Goal: Task Accomplishment & Management: Complete application form

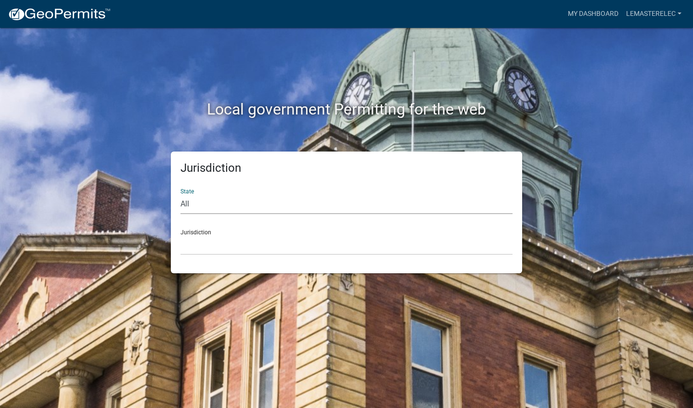
select select "[US_STATE]"
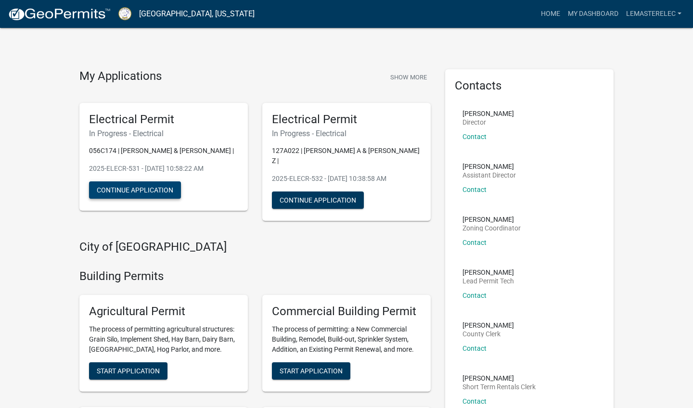
click at [161, 190] on button "Continue Application" at bounding box center [135, 189] width 92 height 17
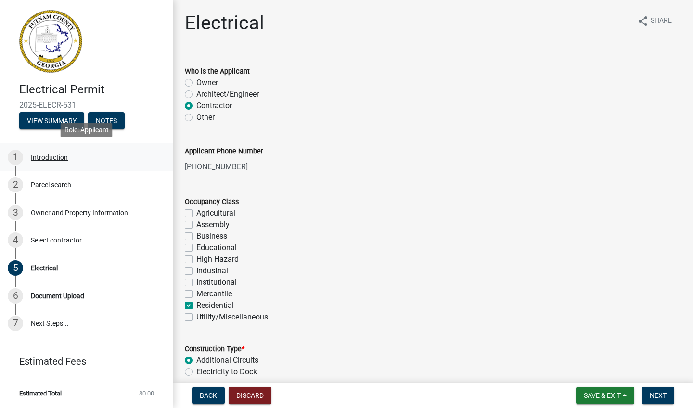
click at [61, 155] on div "Introduction" at bounding box center [49, 157] width 37 height 7
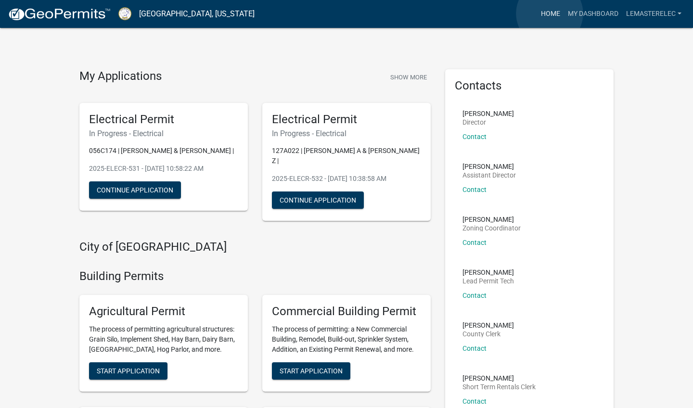
click at [549, 13] on link "Home" at bounding box center [550, 14] width 27 height 18
click at [548, 13] on link "Home" at bounding box center [550, 14] width 27 height 18
click at [589, 13] on link "My Dashboard" at bounding box center [593, 14] width 58 height 18
click at [544, 12] on link "Home" at bounding box center [550, 14] width 27 height 18
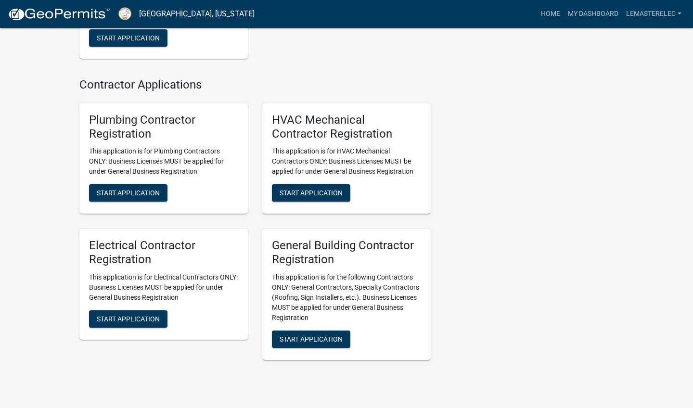
scroll to position [2001, 0]
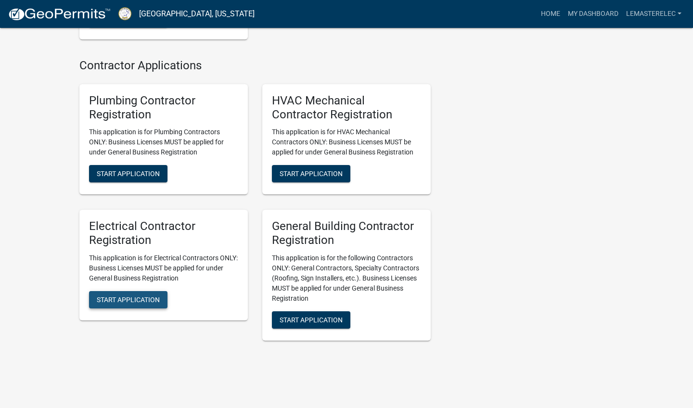
click at [132, 296] on span "Start Application" at bounding box center [128, 300] width 63 height 8
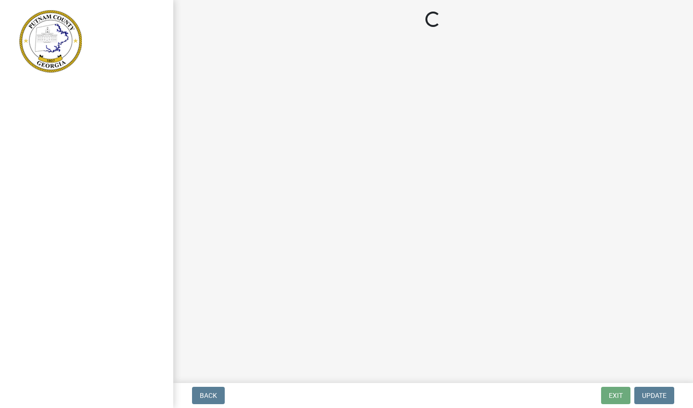
select select "[US_STATE]"
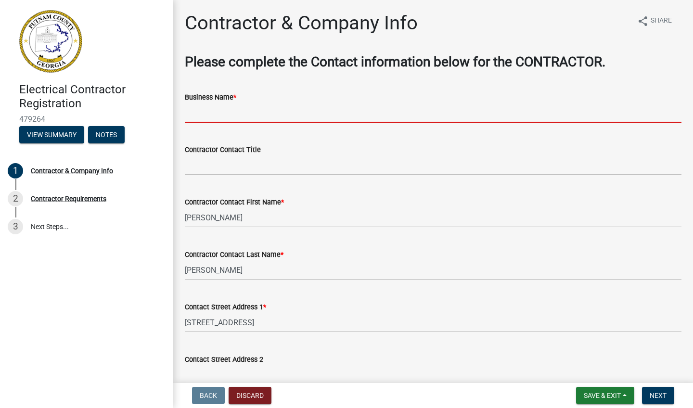
click at [190, 106] on input "Business Name *" at bounding box center [433, 113] width 496 height 20
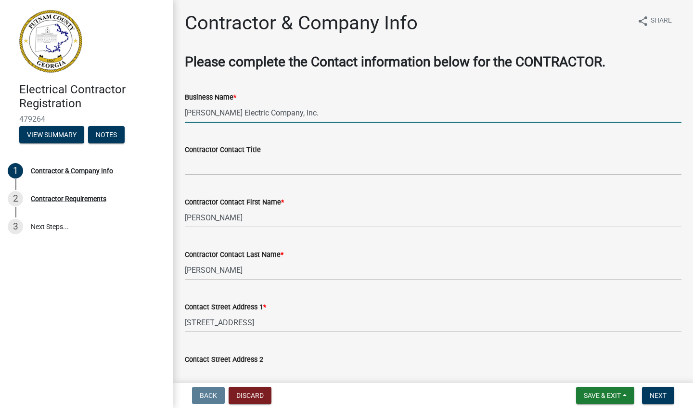
type input "Lemaster Electric Company, Inc."
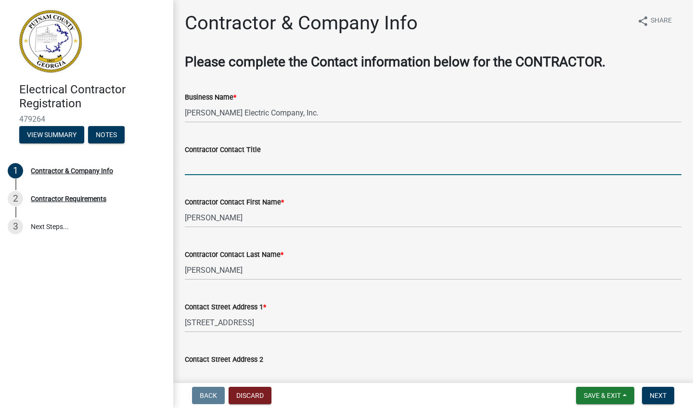
click at [195, 168] on input "Contractor Contact Title" at bounding box center [433, 165] width 496 height 20
click at [109, 256] on div "Electrical Contractor Registration 479264 View Summary Notes 1 Contractor & Com…" at bounding box center [86, 204] width 173 height 408
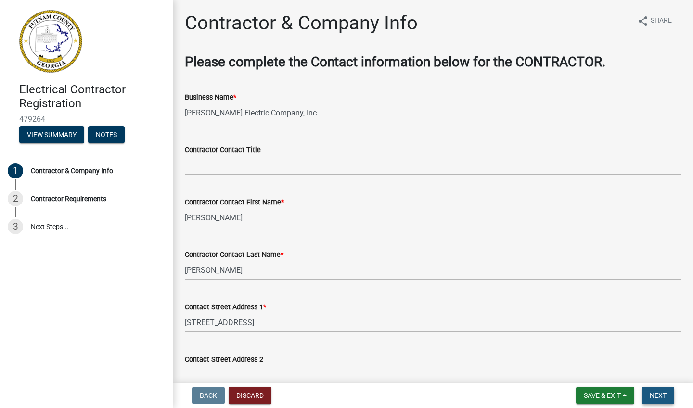
click at [660, 394] on span "Next" at bounding box center [657, 396] width 17 height 8
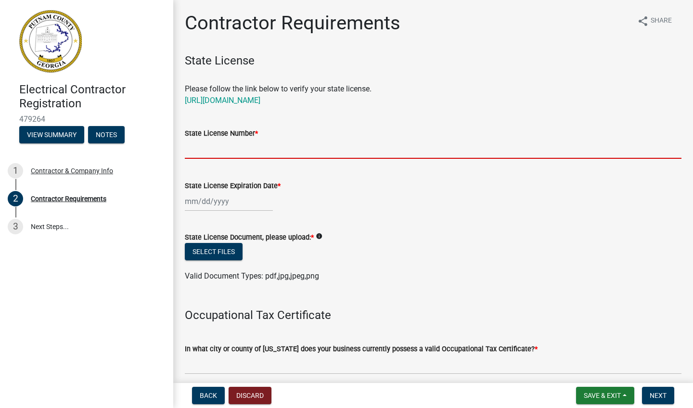
click at [195, 144] on input "State License Number *" at bounding box center [433, 149] width 496 height 20
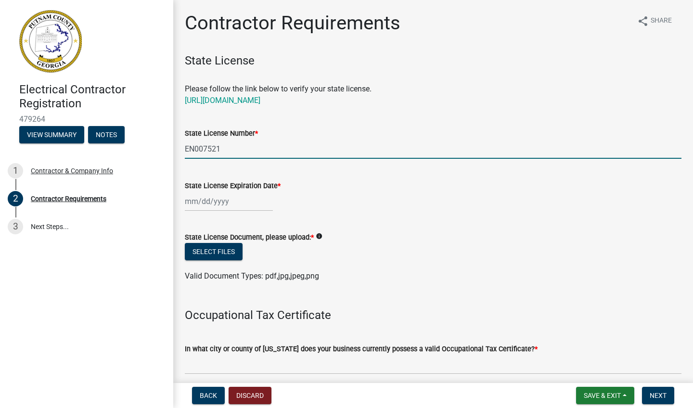
type input "EN007521"
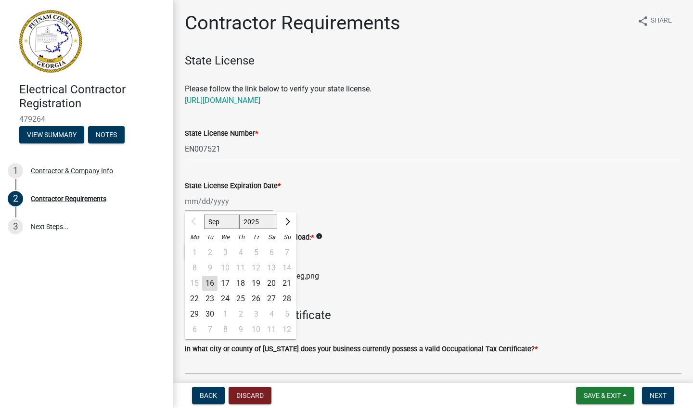
click at [228, 202] on div "Sep Oct Nov Dec 2025 2026 2027 2028 2029 2030 2031 2032 2033 2034 2035 2036 203…" at bounding box center [229, 201] width 88 height 20
click at [287, 219] on span "Next month" at bounding box center [286, 221] width 7 height 7
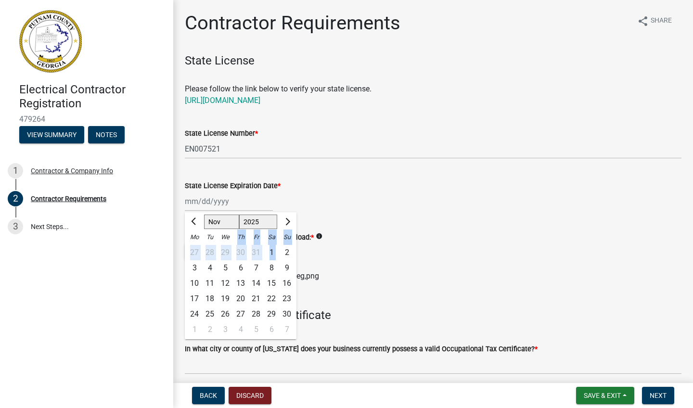
click at [287, 219] on span "Next month" at bounding box center [286, 221] width 7 height 7
select select "1"
select select "2026"
click at [287, 219] on span "Next month" at bounding box center [286, 221] width 7 height 7
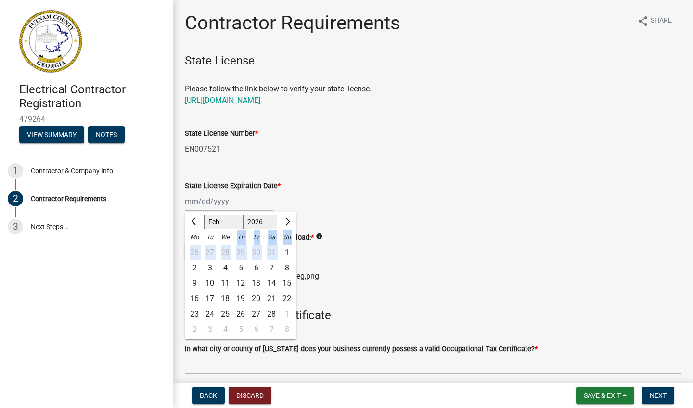
click at [287, 219] on span "Next month" at bounding box center [286, 221] width 7 height 7
select select "6"
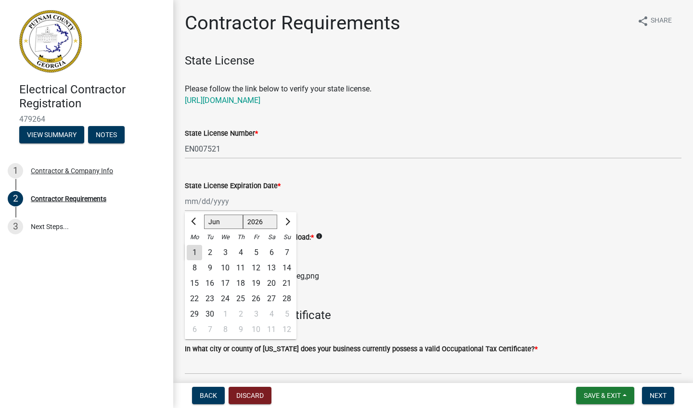
click at [210, 312] on div "30" at bounding box center [209, 313] width 15 height 15
type input "06/30/2026"
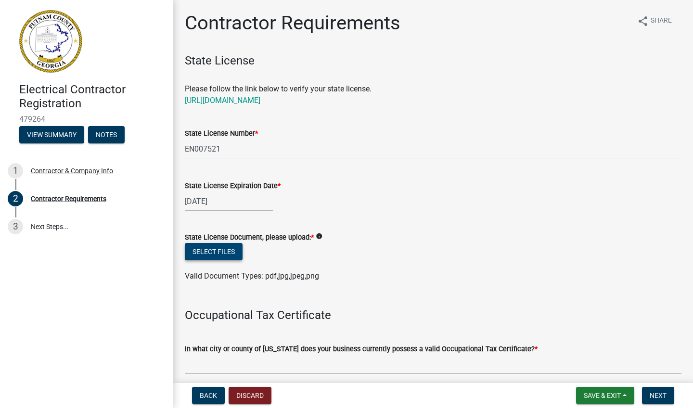
click at [221, 248] on button "Select files" at bounding box center [214, 251] width 58 height 17
click at [322, 237] on icon "info" at bounding box center [319, 236] width 7 height 7
click at [223, 250] on button "Select files" at bounding box center [214, 251] width 58 height 17
click at [245, 395] on button "Discard" at bounding box center [249, 395] width 43 height 17
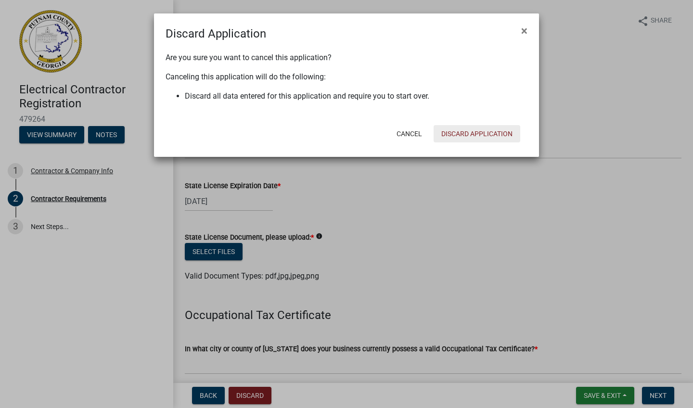
click at [481, 131] on button "Discard Application" at bounding box center [476, 133] width 87 height 17
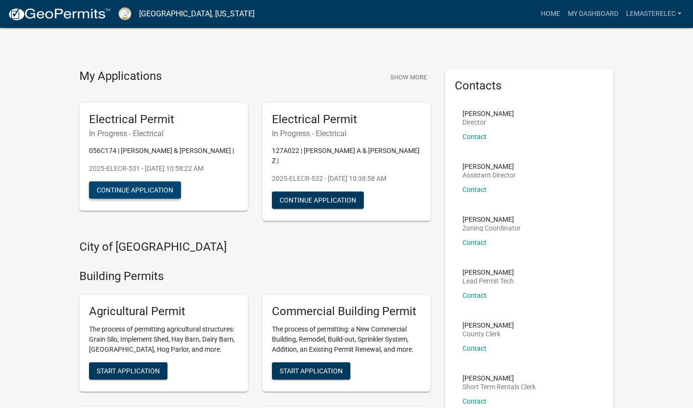
click at [157, 187] on button "Continue Application" at bounding box center [135, 189] width 92 height 17
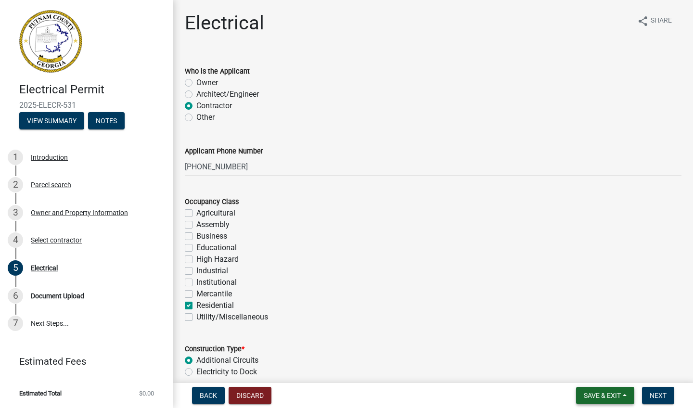
click at [588, 396] on span "Save & Exit" at bounding box center [601, 396] width 37 height 8
click at [588, 368] on button "Save & Exit" at bounding box center [595, 370] width 77 height 23
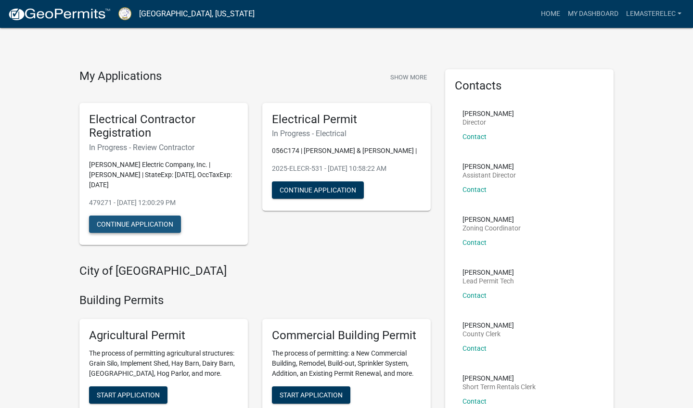
click at [125, 223] on button "Continue Application" at bounding box center [135, 223] width 92 height 17
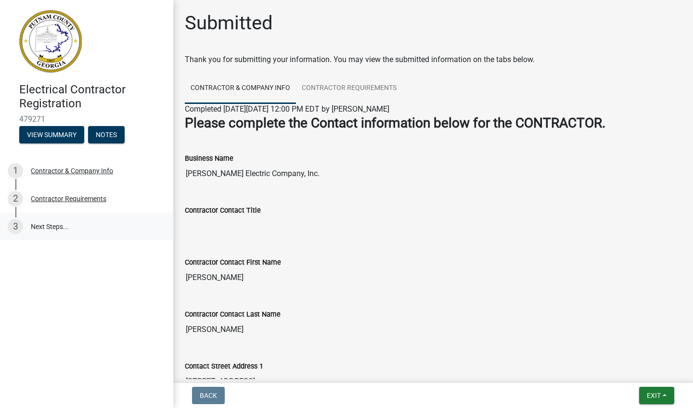
click at [45, 224] on link "3 Next Steps..." at bounding box center [86, 227] width 173 height 28
click at [59, 129] on button "View Summary" at bounding box center [51, 134] width 65 height 17
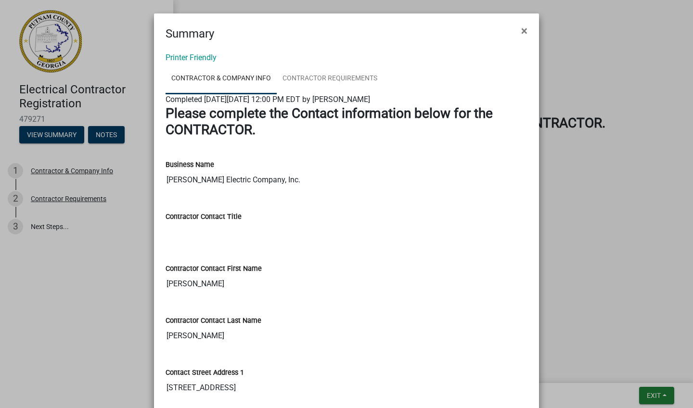
click at [166, 230] on input "Contractor Contact Title" at bounding box center [346, 231] width 362 height 19
click at [248, 219] on div "Contractor Contact Title" at bounding box center [346, 217] width 362 height 12
click at [241, 217] on label "Contractor Contact Title" at bounding box center [203, 217] width 76 height 7
click at [248, 217] on input "Contractor Contact Title" at bounding box center [433, 225] width 496 height 19
drag, startPoint x: 328, startPoint y: 230, endPoint x: 331, endPoint y: 210, distance: 20.0
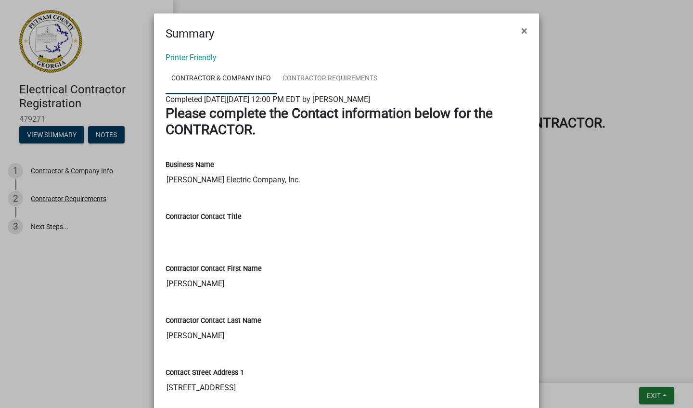
click at [328, 222] on input "Contractor Contact Title" at bounding box center [346, 231] width 362 height 19
click at [331, 208] on div "Contractor Contact Title" at bounding box center [346, 219] width 362 height 44
click at [201, 59] on link "Printer Friendly" at bounding box center [190, 57] width 51 height 9
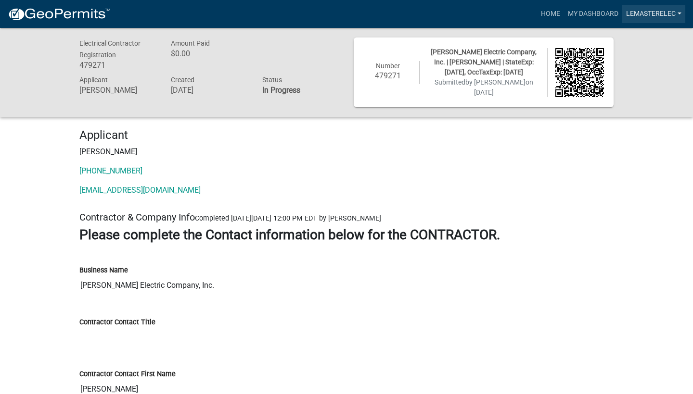
click at [662, 13] on link "Lemasterelec" at bounding box center [653, 14] width 63 height 18
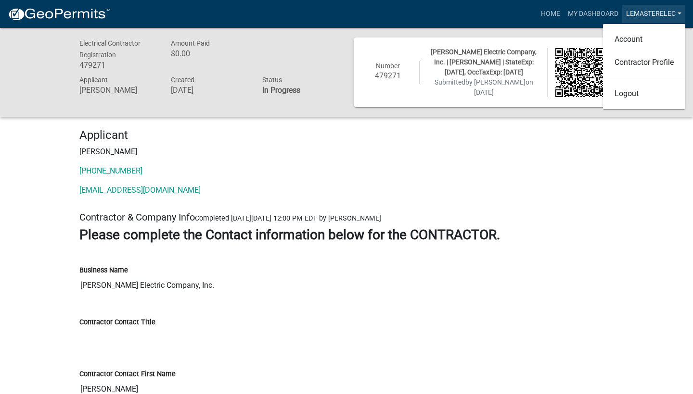
click at [662, 14] on link "Lemasterelec" at bounding box center [653, 14] width 63 height 18
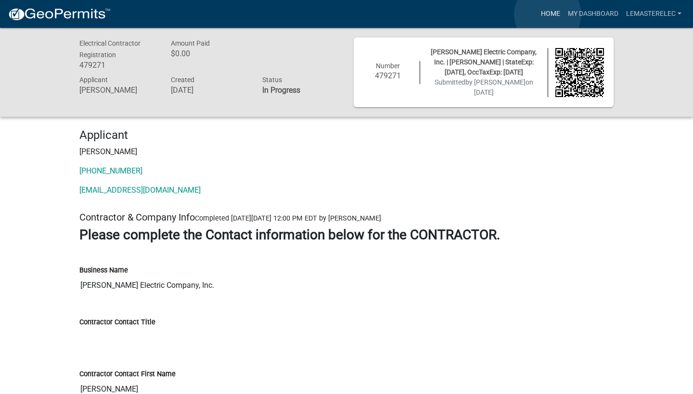
click at [547, 14] on link "Home" at bounding box center [550, 14] width 27 height 18
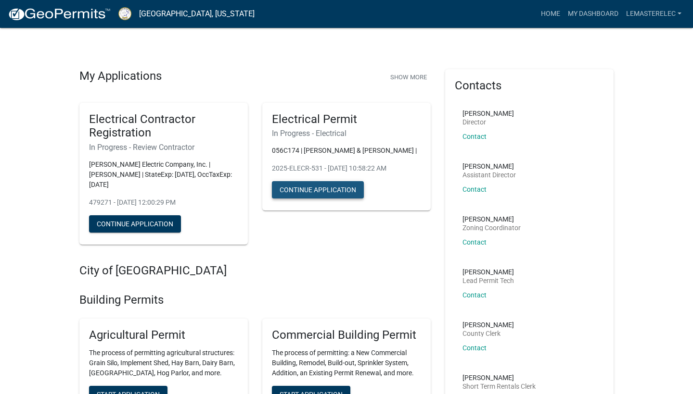
click at [328, 192] on button "Continue Application" at bounding box center [318, 189] width 92 height 17
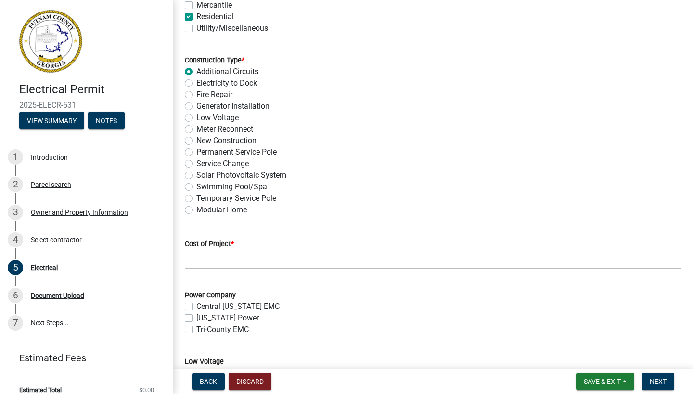
scroll to position [308, 0]
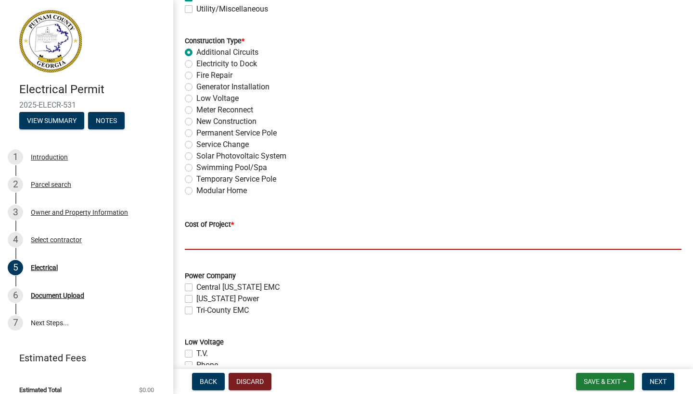
click at [191, 242] on input "text" at bounding box center [433, 240] width 496 height 20
click at [189, 312] on div "Power Company Central Georgia EMC Georgia Power Tri-County EMC" at bounding box center [433, 293] width 496 height 46
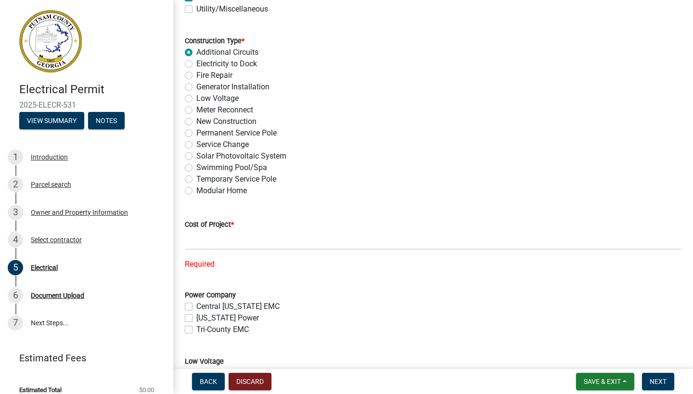
click at [196, 331] on label "Tri-County EMC" at bounding box center [222, 330] width 52 height 12
click at [196, 330] on input "Tri-County EMC" at bounding box center [199, 327] width 6 height 6
checkbox input "true"
checkbox input "false"
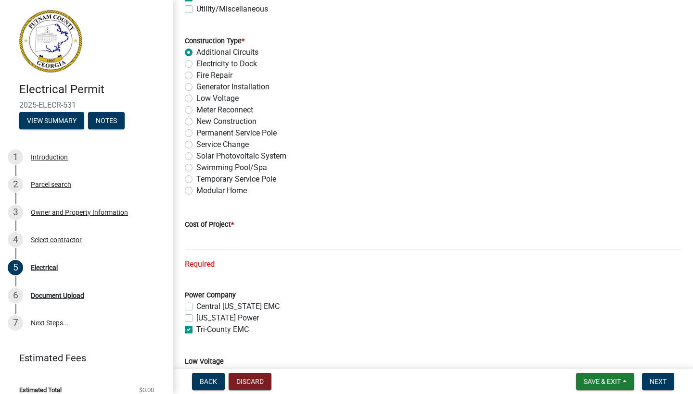
checkbox input "true"
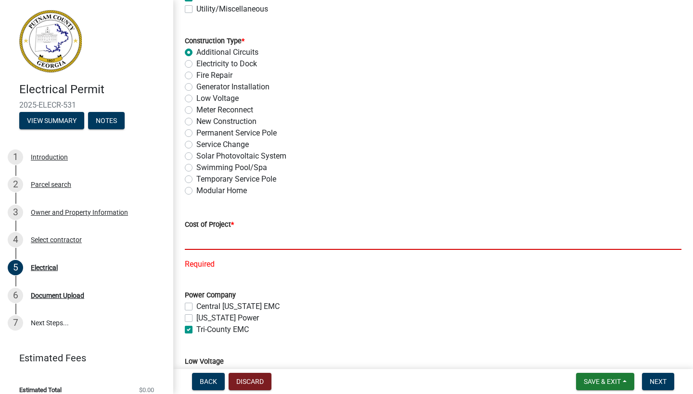
click at [217, 233] on input "text" at bounding box center [433, 240] width 496 height 20
click at [196, 121] on label "New Construction" at bounding box center [226, 122] width 60 height 12
click at [196, 121] on input "New Construction" at bounding box center [199, 119] width 6 height 6
radio input "true"
click at [207, 246] on input "text" at bounding box center [433, 240] width 496 height 20
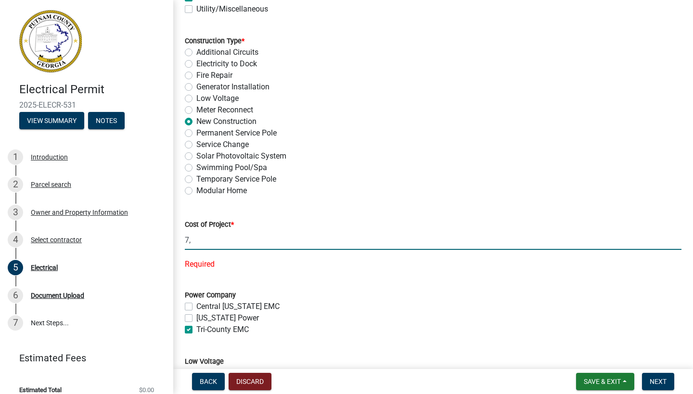
type input "7"
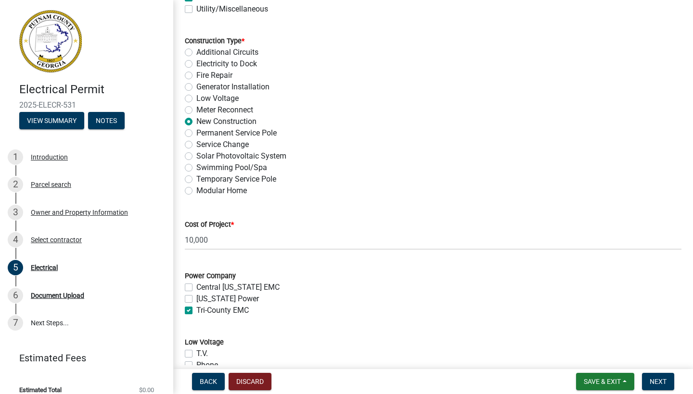
type input "10000"
click at [452, 312] on div "Power Company Central Georgia EMC Georgia Power Tri-County EMC" at bounding box center [433, 293] width 496 height 46
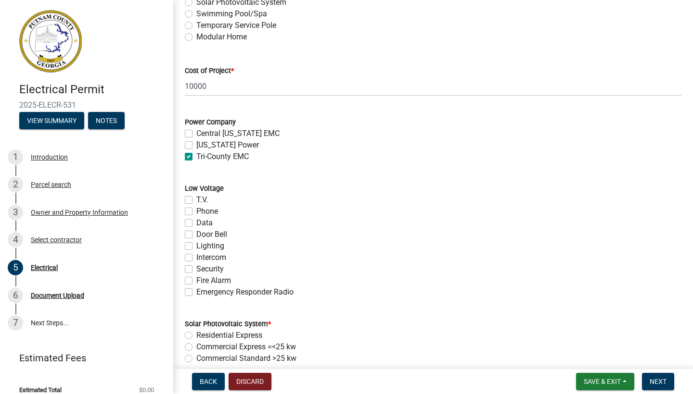
scroll to position [481, 0]
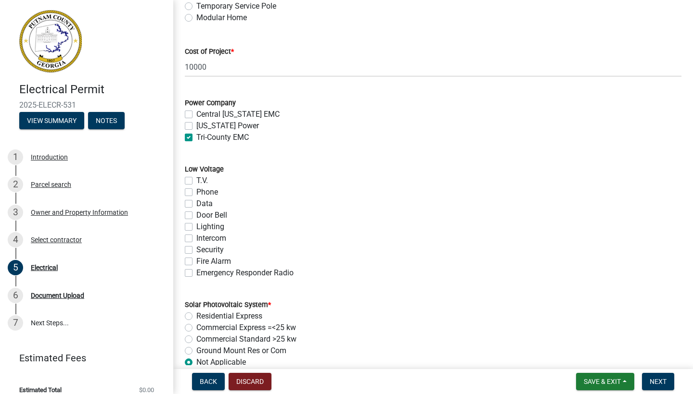
click at [196, 179] on label "T.V." at bounding box center [202, 181] width 12 height 12
click at [196, 179] on input "T.V." at bounding box center [199, 178] width 6 height 6
checkbox input "true"
checkbox input "false"
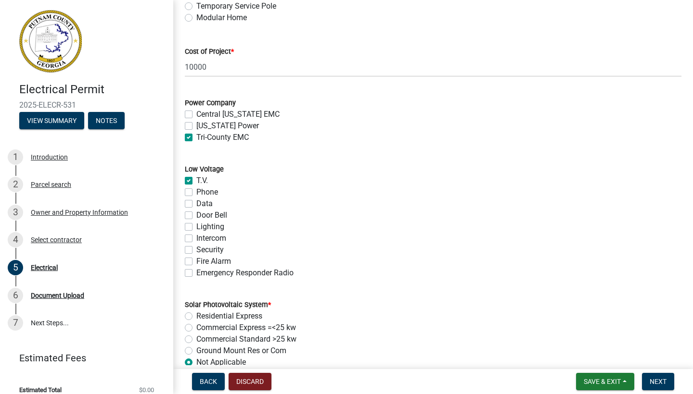
checkbox input "false"
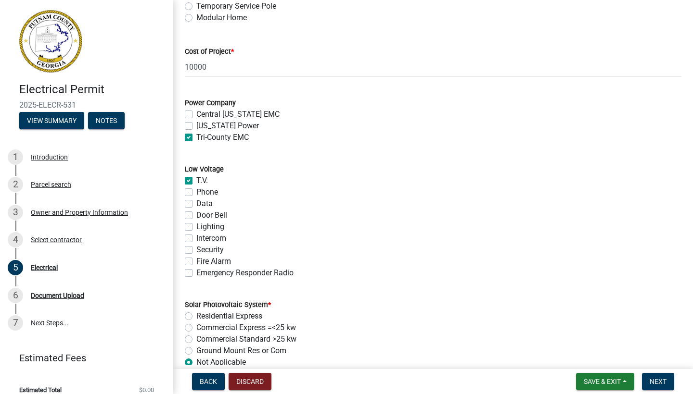
checkbox input "false"
click at [196, 193] on label "Phone" at bounding box center [207, 193] width 22 height 12
click at [196, 193] on input "Phone" at bounding box center [199, 190] width 6 height 6
checkbox input "true"
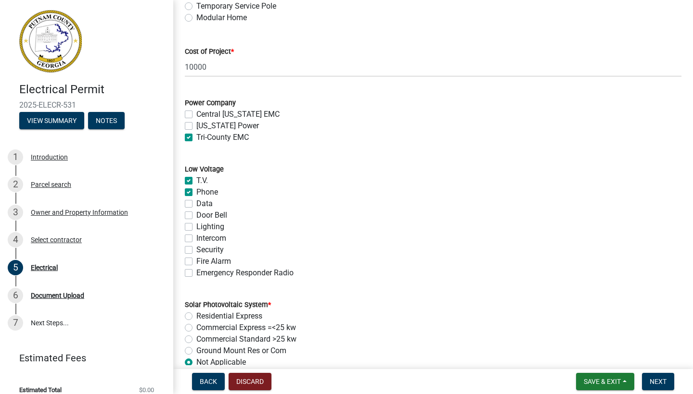
checkbox input "true"
checkbox input "false"
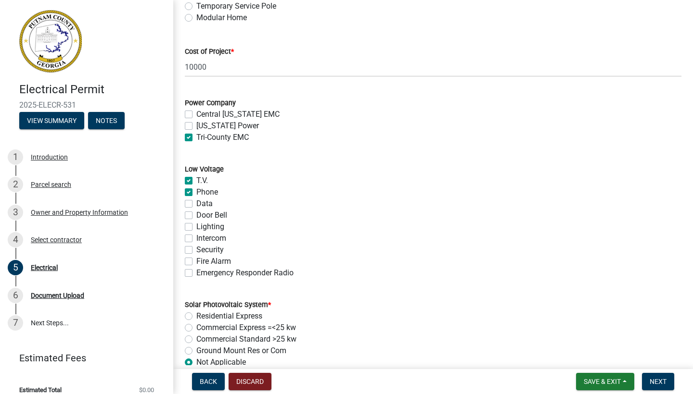
checkbox input "false"
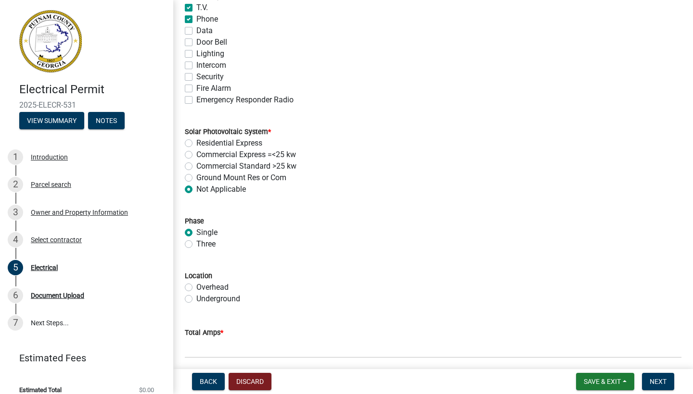
scroll to position [673, 0]
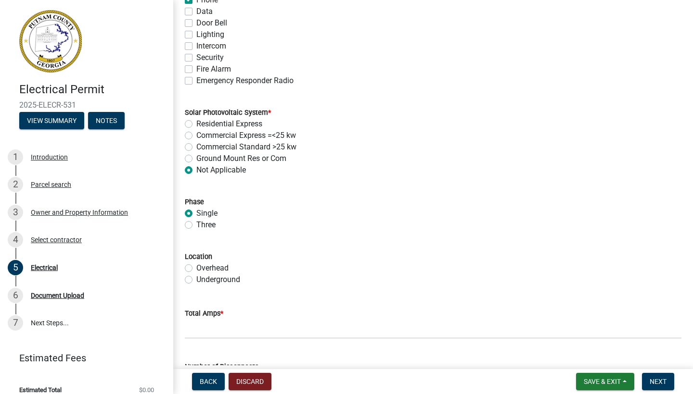
click at [196, 267] on label "Overhead" at bounding box center [212, 269] width 32 height 12
click at [196, 267] on input "Overhead" at bounding box center [199, 266] width 6 height 6
radio input "true"
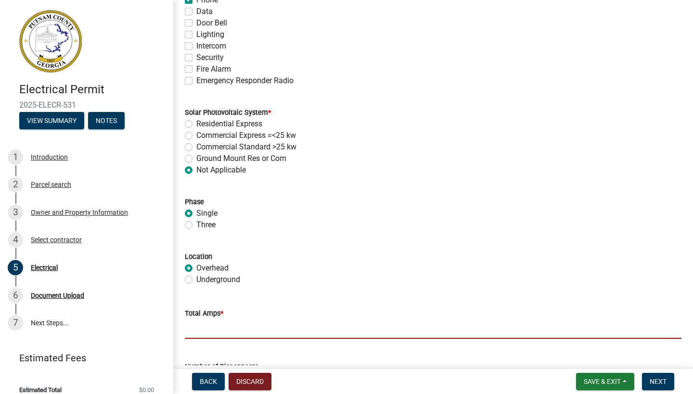
click at [208, 327] on input "text" at bounding box center [433, 329] width 496 height 20
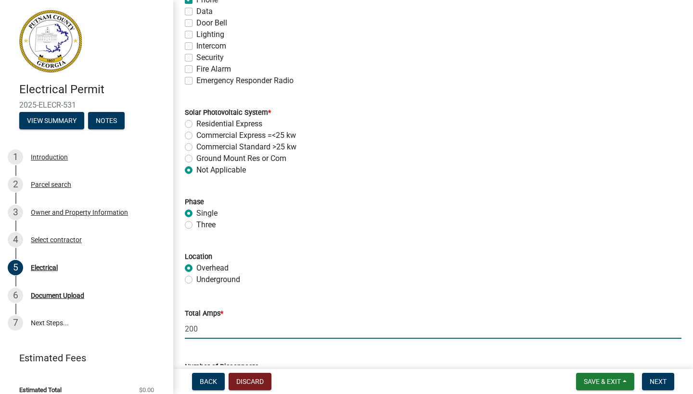
type input "200"
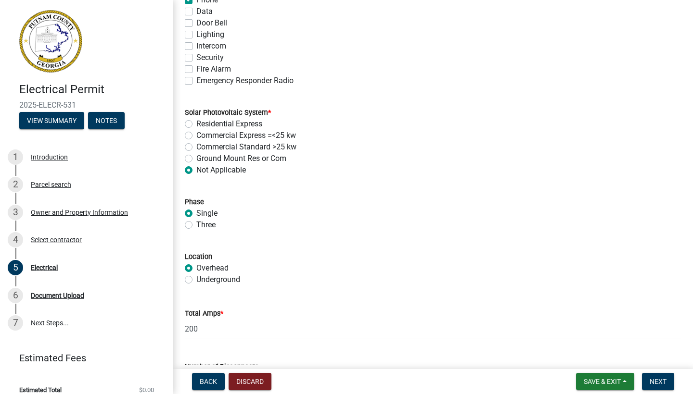
click at [377, 297] on div "Total Amps * 200" at bounding box center [433, 316] width 496 height 45
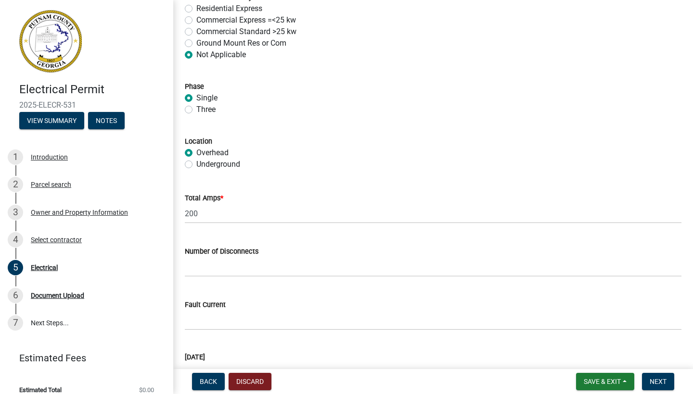
scroll to position [808, 0]
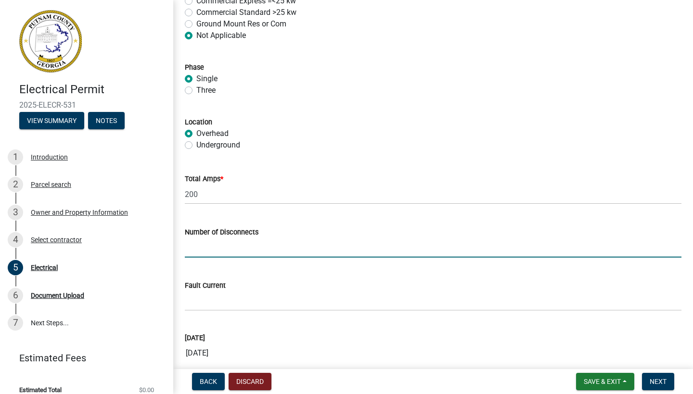
click at [197, 249] on input "text" at bounding box center [433, 248] width 496 height 20
type input "1"
click at [495, 147] on div "Underground" at bounding box center [433, 145] width 496 height 12
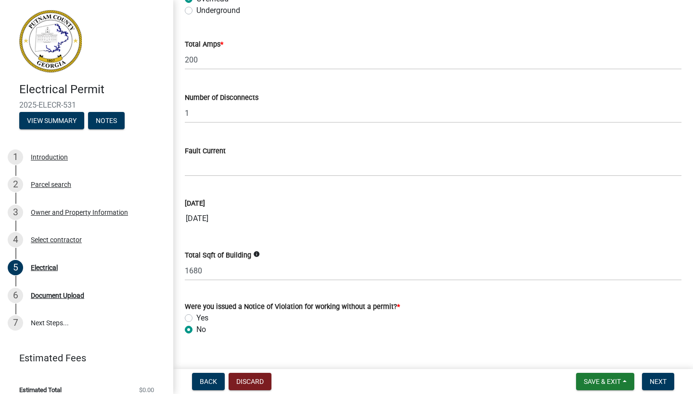
scroll to position [950, 0]
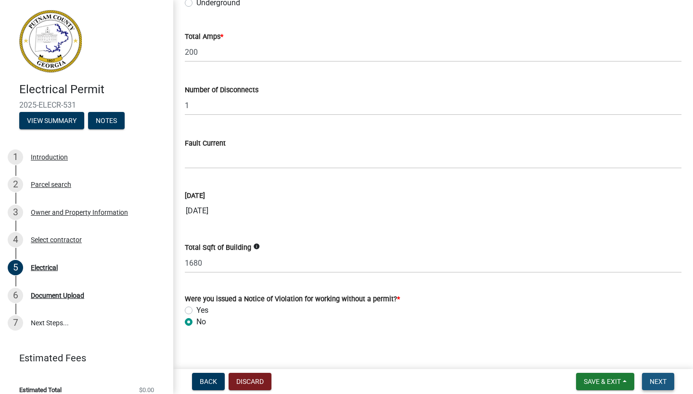
click at [662, 379] on span "Next" at bounding box center [657, 382] width 17 height 8
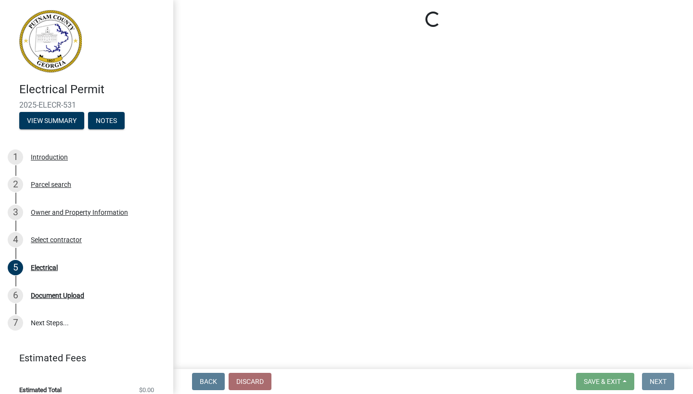
scroll to position [0, 0]
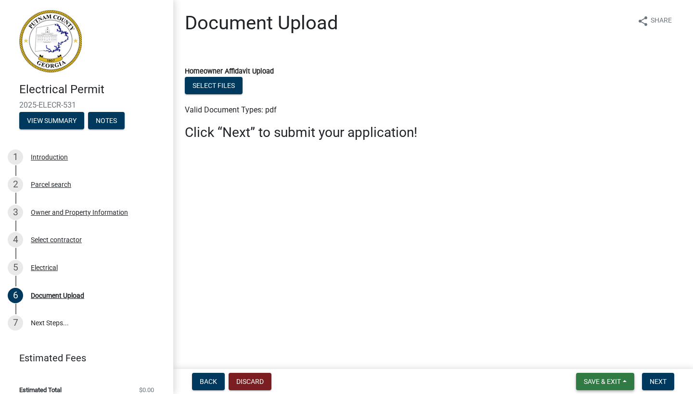
click at [607, 381] on span "Save & Exit" at bounding box center [601, 382] width 37 height 8
click at [598, 358] on button "Save & Exit" at bounding box center [595, 356] width 77 height 23
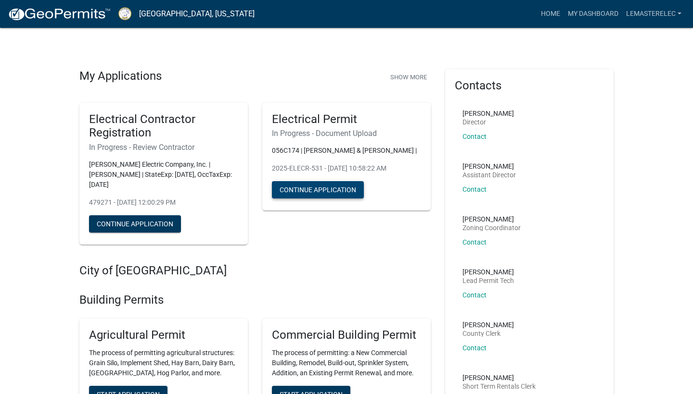
click at [325, 188] on button "Continue Application" at bounding box center [318, 189] width 92 height 17
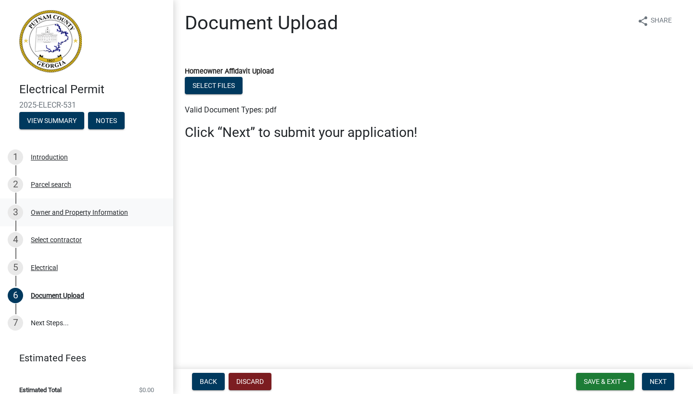
click at [74, 211] on div "Owner and Property Information" at bounding box center [79, 212] width 97 height 7
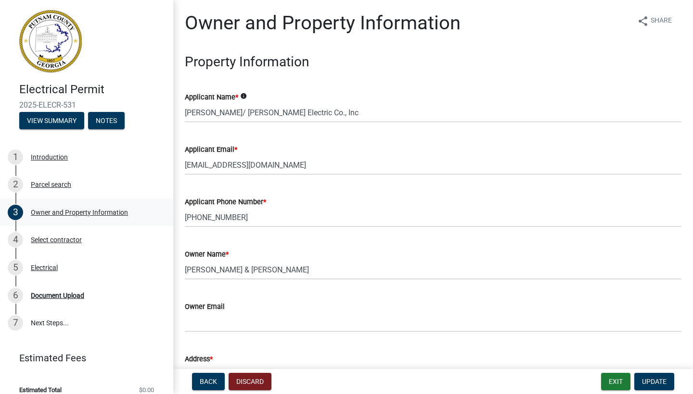
scroll to position [10, 0]
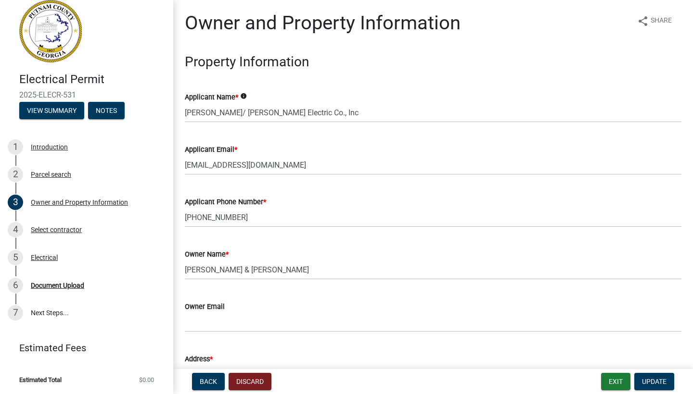
click at [565, 63] on h3 "Property Information" at bounding box center [433, 62] width 496 height 16
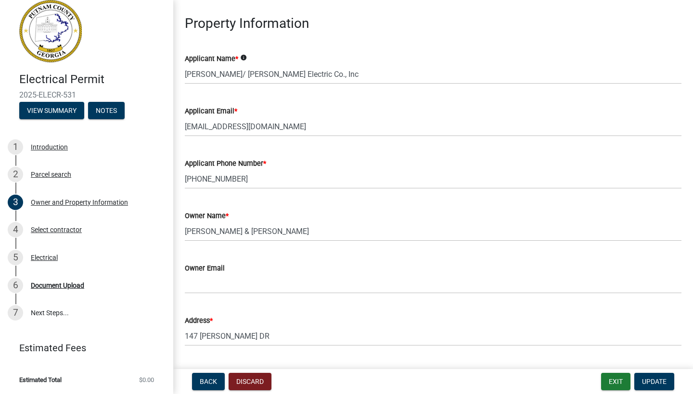
scroll to position [0, 0]
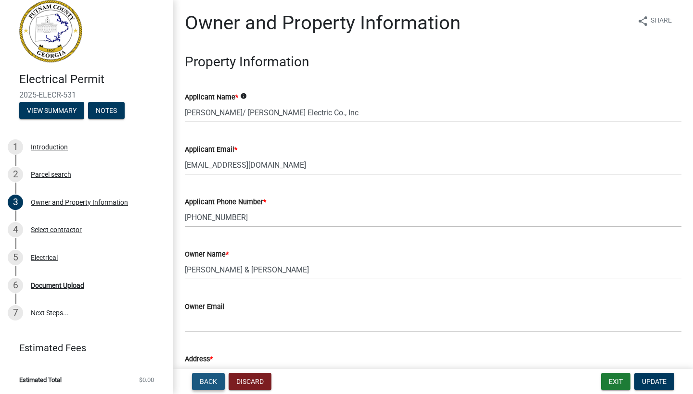
click at [204, 379] on span "Back" at bounding box center [208, 382] width 17 height 8
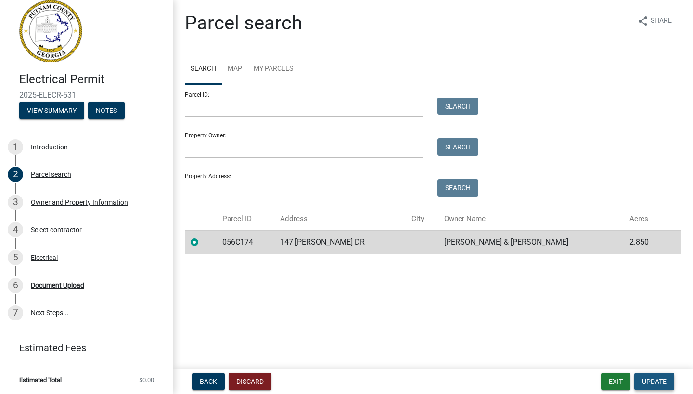
click at [651, 383] on span "Update" at bounding box center [654, 382] width 25 height 8
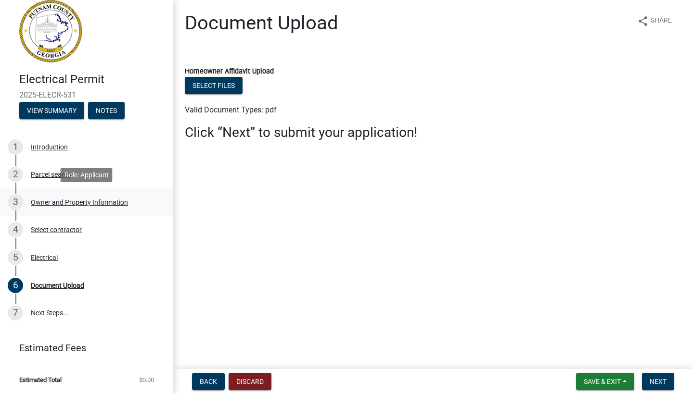
click at [66, 203] on div "Owner and Property Information" at bounding box center [79, 202] width 97 height 7
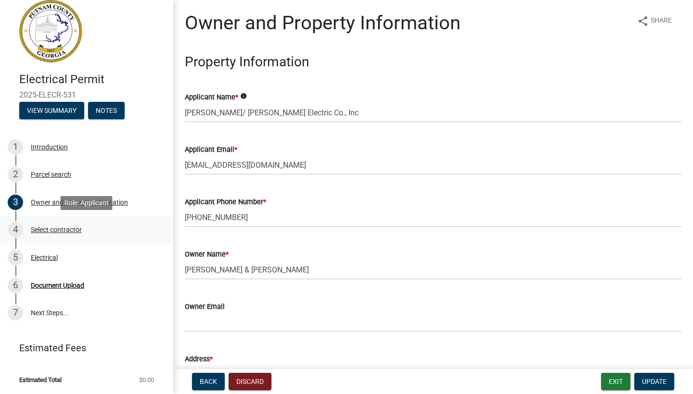
click at [55, 225] on div "4 Select contractor" at bounding box center [83, 229] width 150 height 15
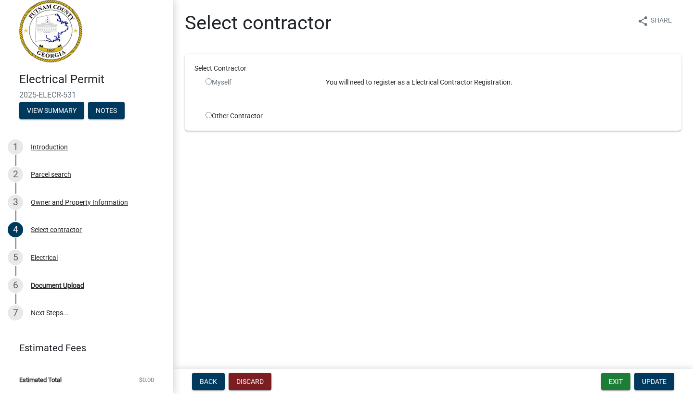
click at [211, 82] on input "radio" at bounding box center [208, 81] width 6 height 6
click at [210, 82] on input "radio" at bounding box center [208, 81] width 6 height 6
click at [209, 81] on input "radio" at bounding box center [208, 81] width 6 height 6
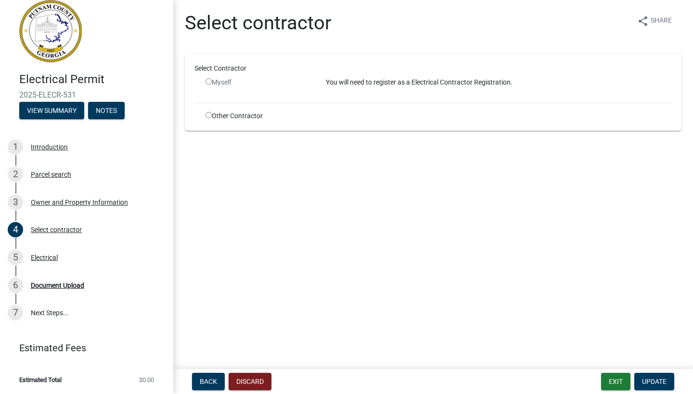
click at [209, 81] on input "radio" at bounding box center [208, 81] width 6 height 6
radio input "false"
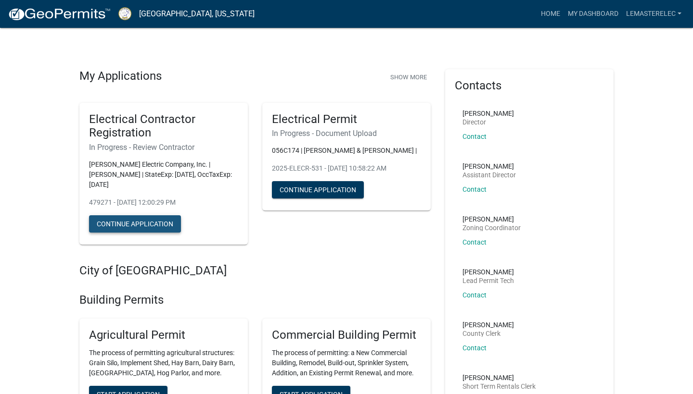
click at [134, 224] on button "Continue Application" at bounding box center [135, 223] width 92 height 17
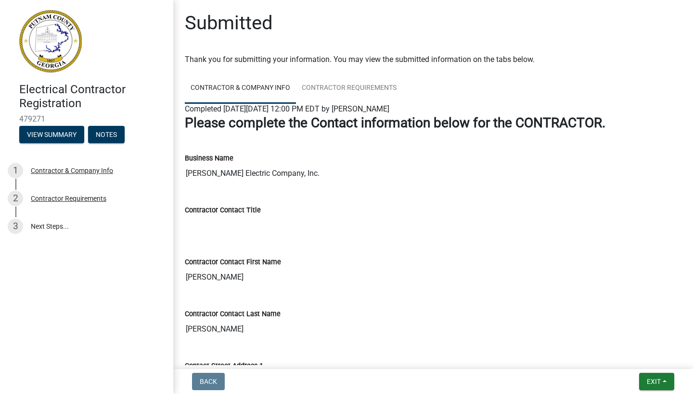
click at [353, 223] on input "Contractor Contact Title" at bounding box center [433, 225] width 496 height 19
click at [429, 258] on div "Contractor Contact First Name" at bounding box center [433, 262] width 496 height 12
click at [64, 134] on button "View Summary" at bounding box center [51, 134] width 65 height 17
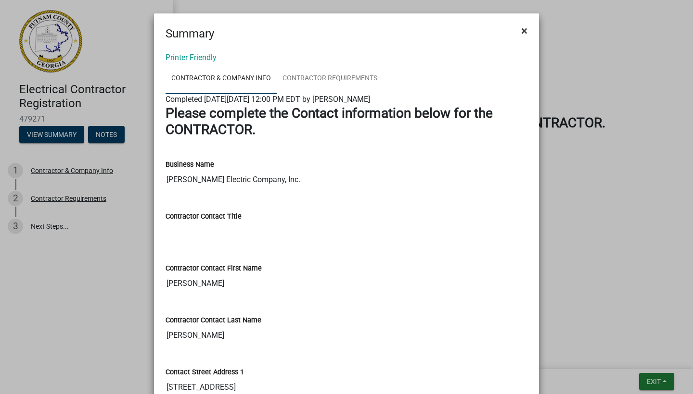
click at [525, 32] on span "×" at bounding box center [524, 30] width 6 height 13
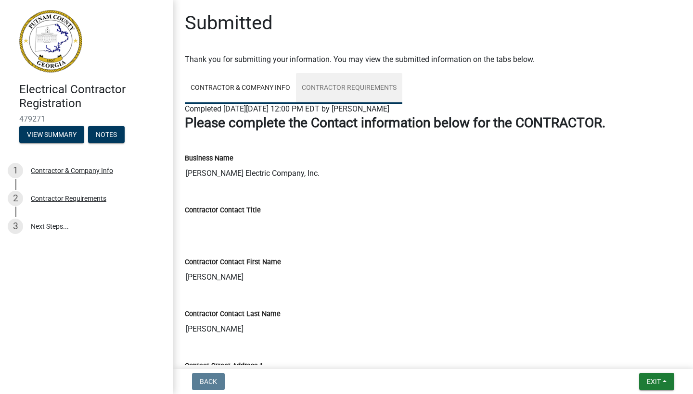
click at [364, 89] on link "Contractor Requirements" at bounding box center [349, 88] width 106 height 31
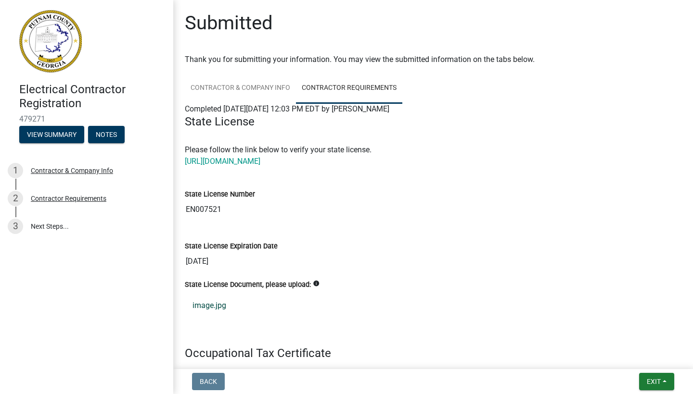
click at [215, 304] on link "image.jpg" at bounding box center [433, 305] width 496 height 23
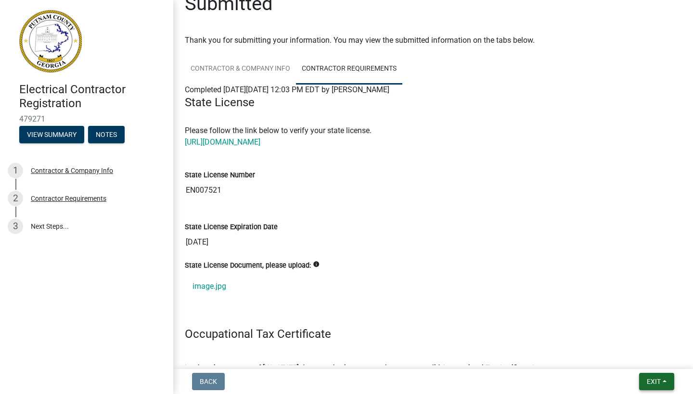
click at [656, 381] on span "Exit" at bounding box center [653, 382] width 14 height 8
click at [628, 359] on button "Save & Exit" at bounding box center [635, 356] width 77 height 23
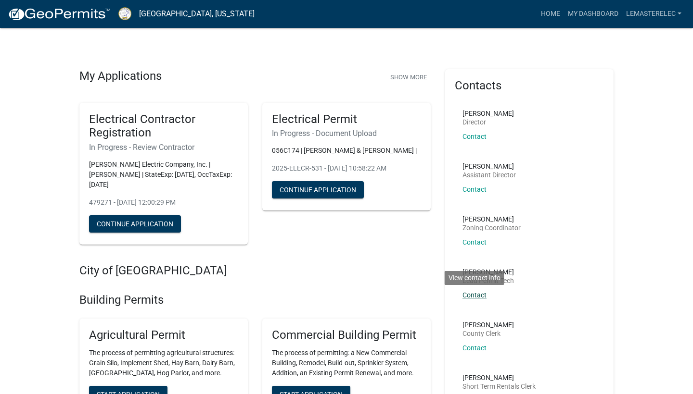
click at [476, 294] on link "Contact" at bounding box center [474, 295] width 24 height 8
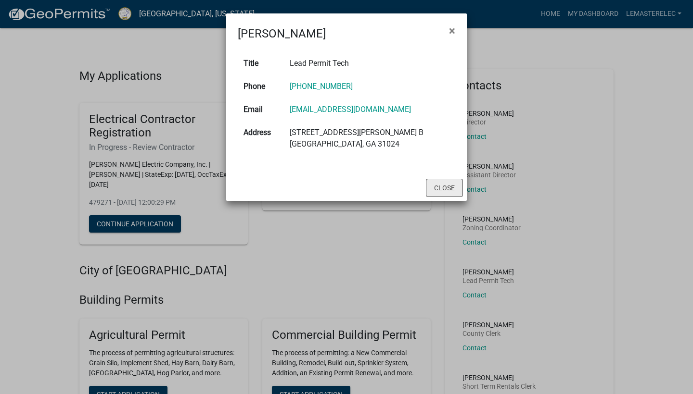
click at [445, 190] on button "Close" at bounding box center [444, 188] width 37 height 18
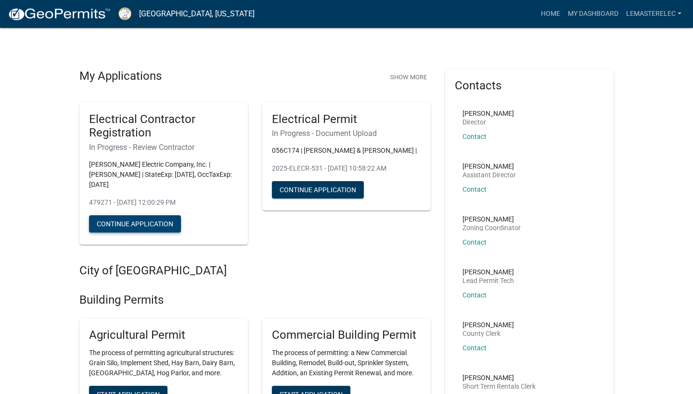
click at [143, 227] on button "Continue Application" at bounding box center [135, 223] width 92 height 17
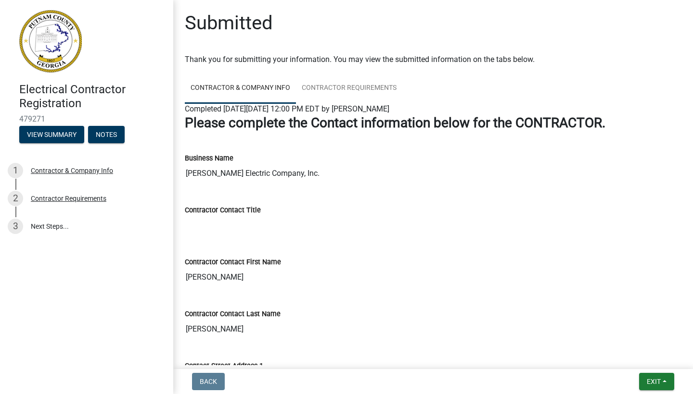
click at [431, 196] on div "Contractor Contact Title" at bounding box center [433, 213] width 496 height 44
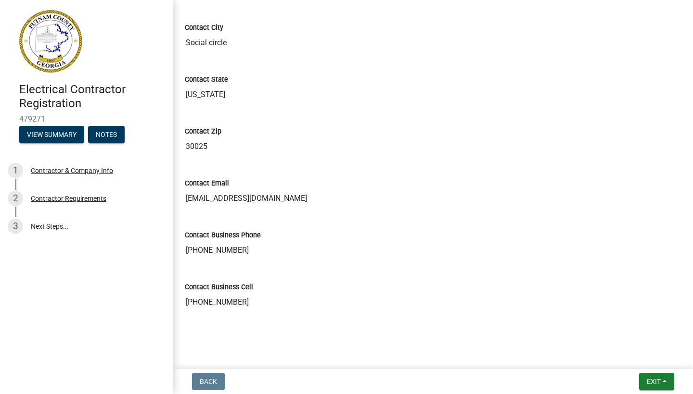
scroll to position [445, 0]
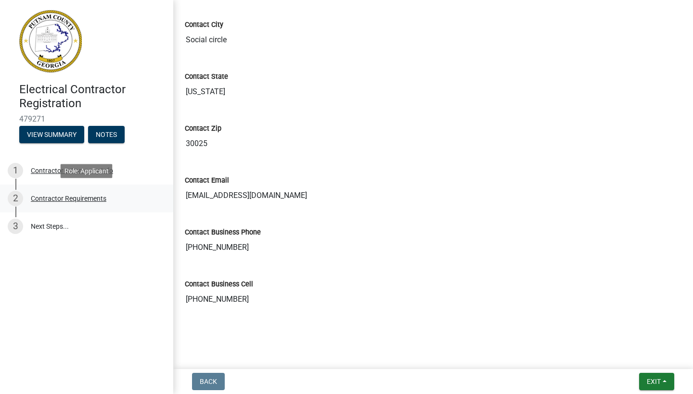
click at [89, 198] on div "Contractor Requirements" at bounding box center [69, 198] width 76 height 7
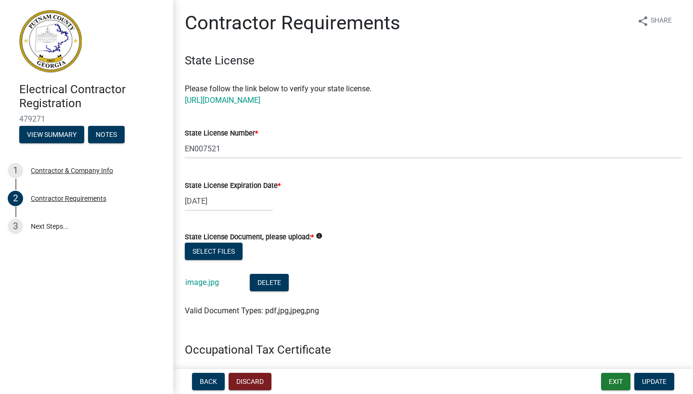
click at [469, 247] on div "Select files" at bounding box center [433, 253] width 496 height 20
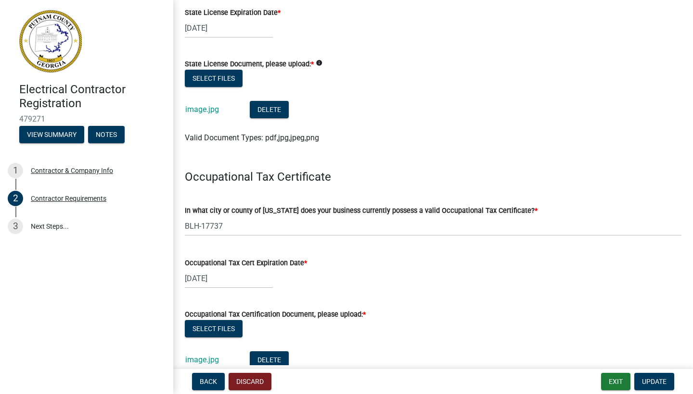
scroll to position [192, 0]
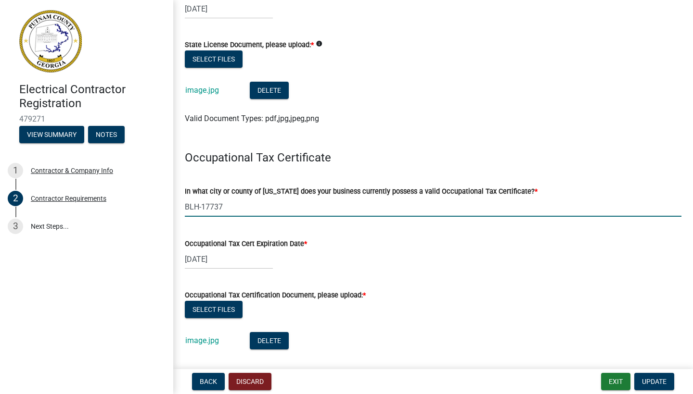
click at [248, 213] on input "BLH-17737" at bounding box center [433, 207] width 496 height 20
type input "B"
type input "Newton"
click at [647, 381] on span "Update" at bounding box center [654, 382] width 25 height 8
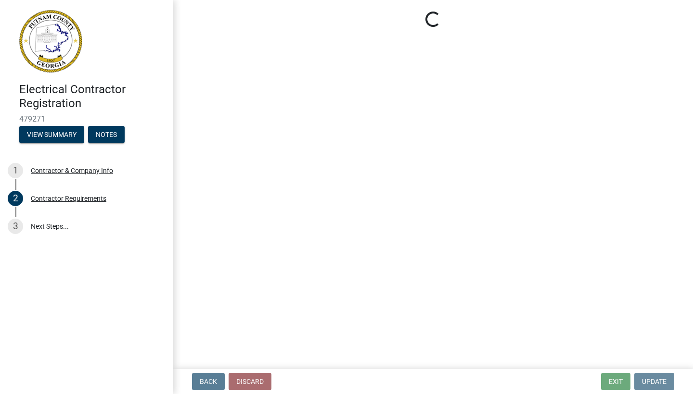
scroll to position [0, 0]
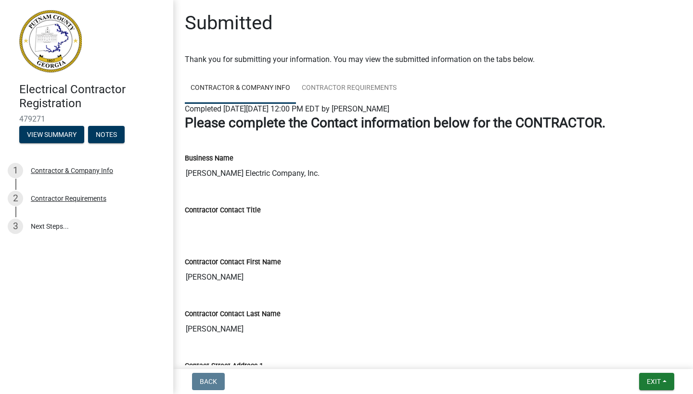
click at [199, 217] on input "Contractor Contact Title" at bounding box center [433, 225] width 496 height 19
click at [303, 212] on div "Contractor Contact Title" at bounding box center [433, 210] width 496 height 12
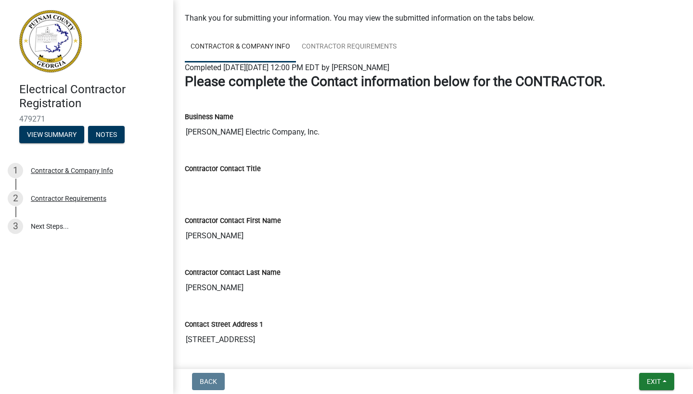
scroll to position [3, 0]
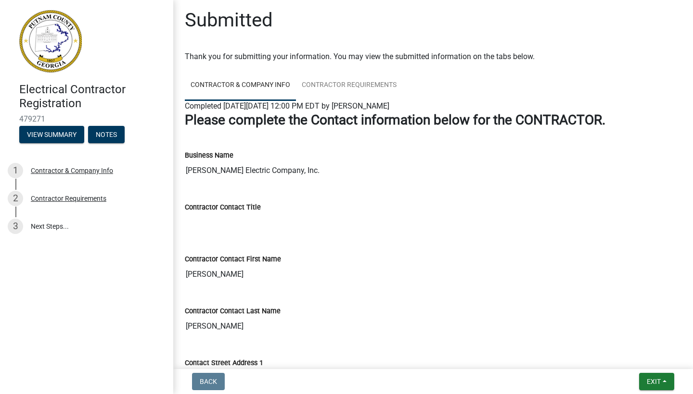
click at [203, 217] on input "Contractor Contact Title" at bounding box center [433, 222] width 496 height 19
click at [51, 227] on link "3 Next Steps..." at bounding box center [86, 227] width 173 height 28
click at [371, 219] on input "Contractor Contact Title" at bounding box center [433, 222] width 496 height 19
drag, startPoint x: 597, startPoint y: 37, endPoint x: 604, endPoint y: 25, distance: 12.7
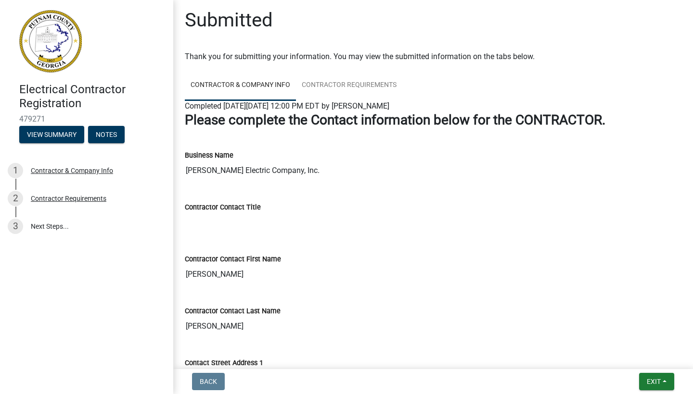
click at [597, 36] on div "Submitted" at bounding box center [433, 24] width 496 height 31
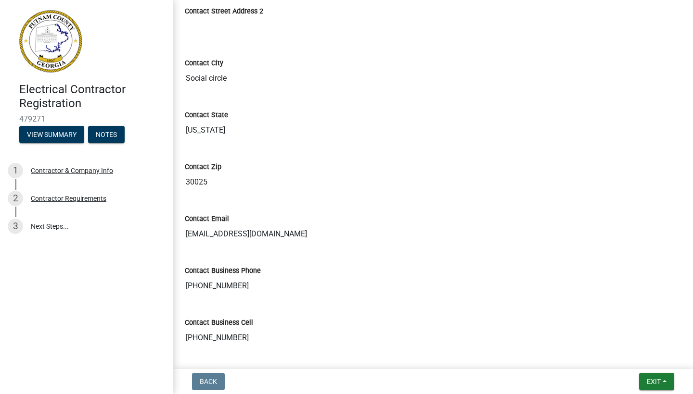
scroll to position [445, 0]
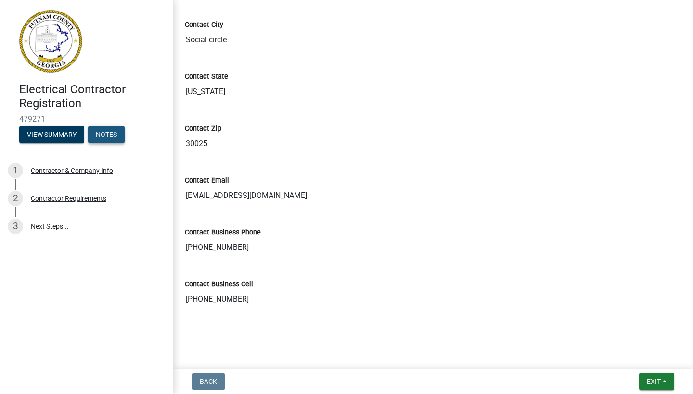
click at [115, 134] on button "Notes" at bounding box center [106, 134] width 37 height 17
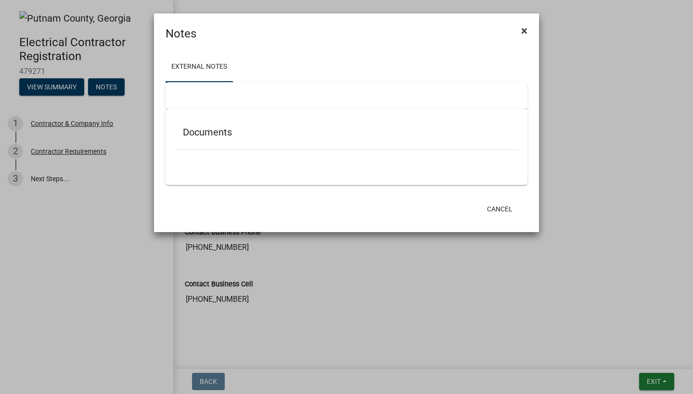
click at [523, 30] on span "×" at bounding box center [524, 30] width 6 height 13
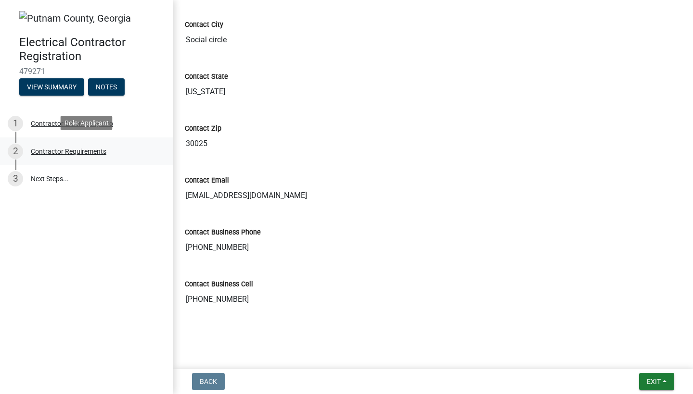
click at [79, 149] on div "Contractor Requirements" at bounding box center [69, 151] width 76 height 7
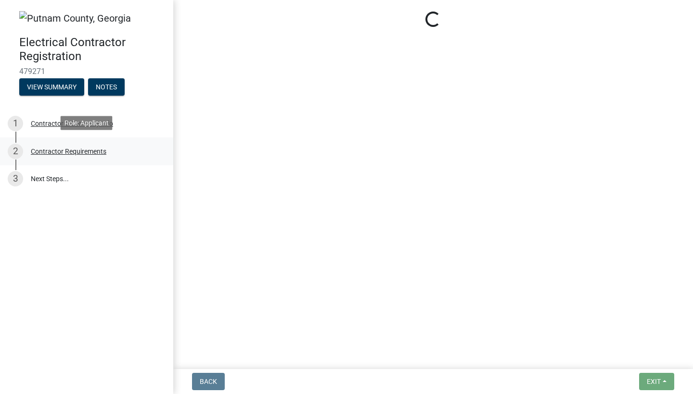
scroll to position [0, 0]
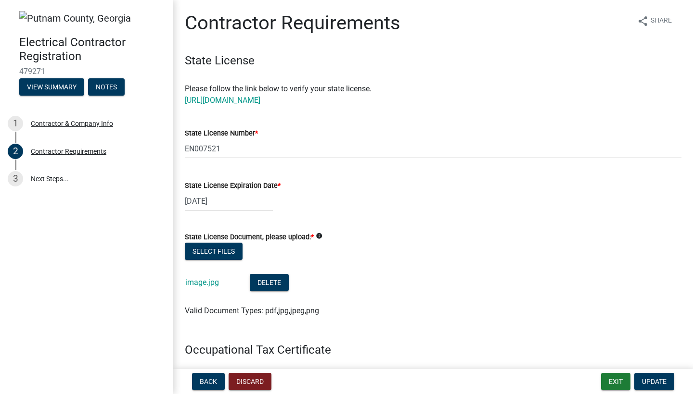
click at [544, 209] on div "06/30/2026" at bounding box center [433, 201] width 496 height 20
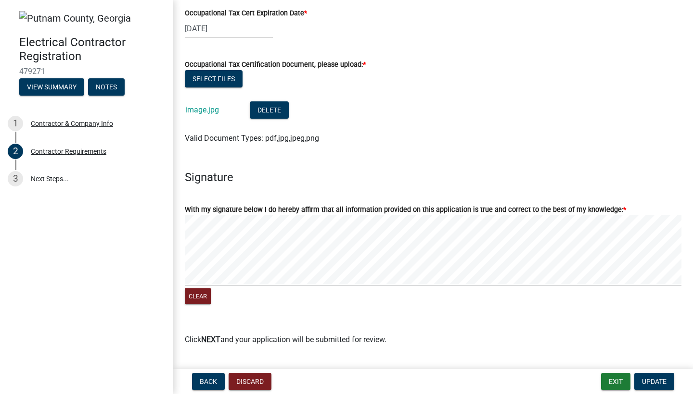
scroll to position [439, 0]
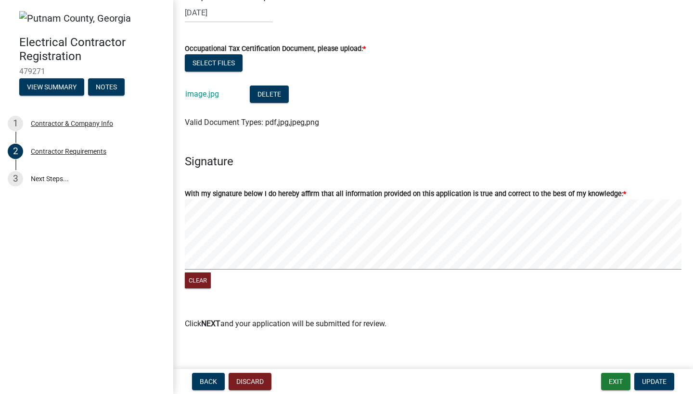
click at [590, 320] on p "Click NEXT and your application will be submitted for review." at bounding box center [433, 324] width 496 height 12
click at [213, 323] on strong "NEXT" at bounding box center [210, 323] width 19 height 9
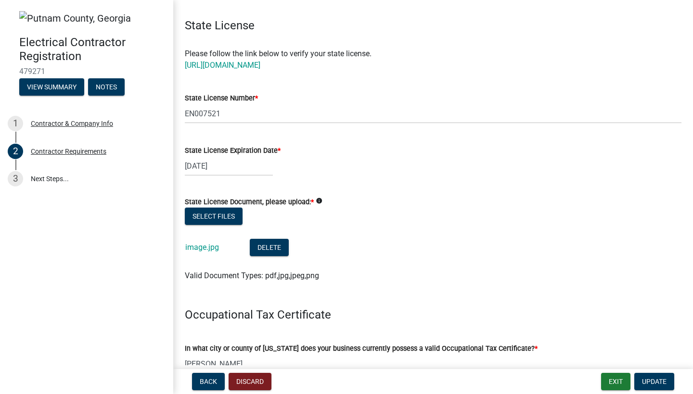
scroll to position [0, 0]
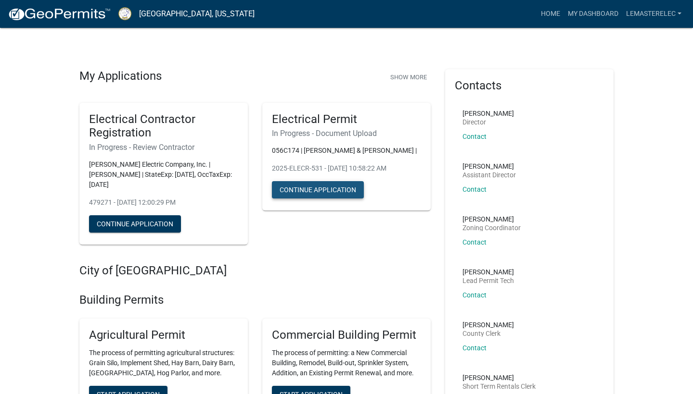
click at [328, 187] on button "Continue Application" at bounding box center [318, 189] width 92 height 17
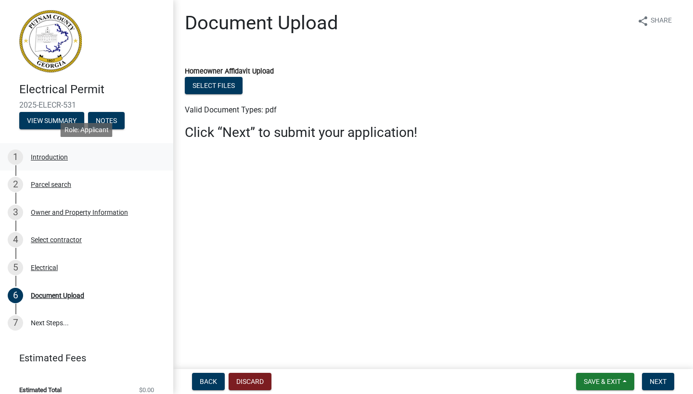
click at [70, 158] on div "1 Introduction" at bounding box center [83, 157] width 150 height 15
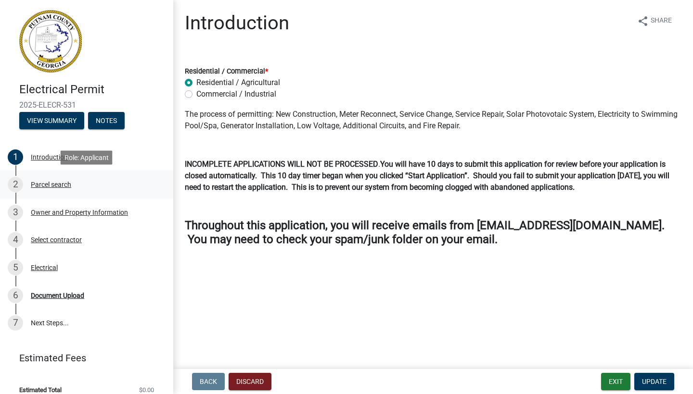
click at [61, 188] on div "Parcel search" at bounding box center [51, 184] width 40 height 7
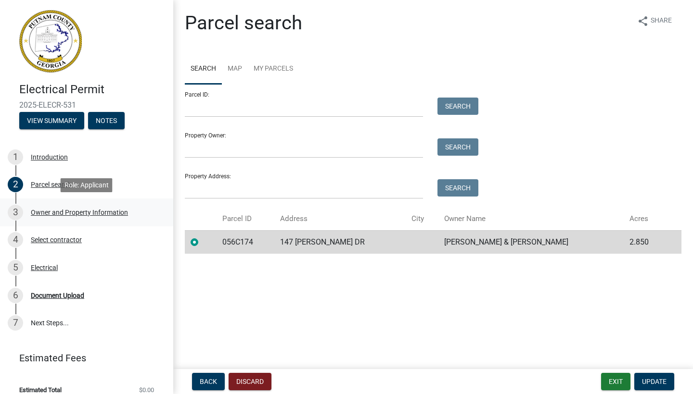
click at [63, 215] on div "Owner and Property Information" at bounding box center [79, 212] width 97 height 7
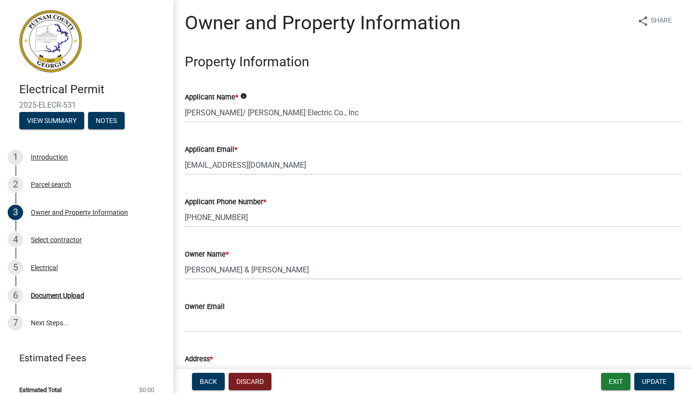
click at [247, 97] on icon "info" at bounding box center [243, 96] width 7 height 7
click at [351, 353] on div "Address * 147 THOMAS DR" at bounding box center [433, 362] width 496 height 45
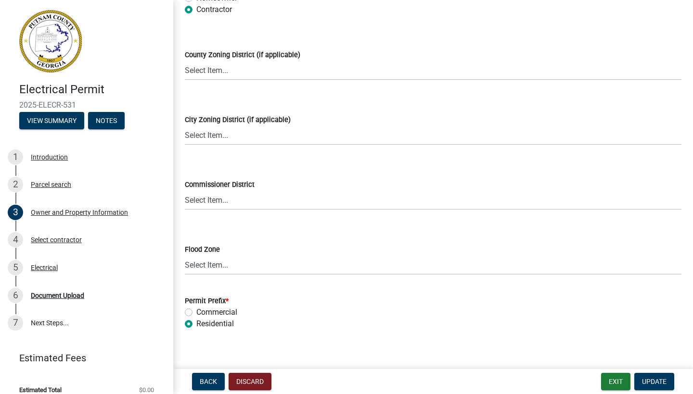
scroll to position [1714, 0]
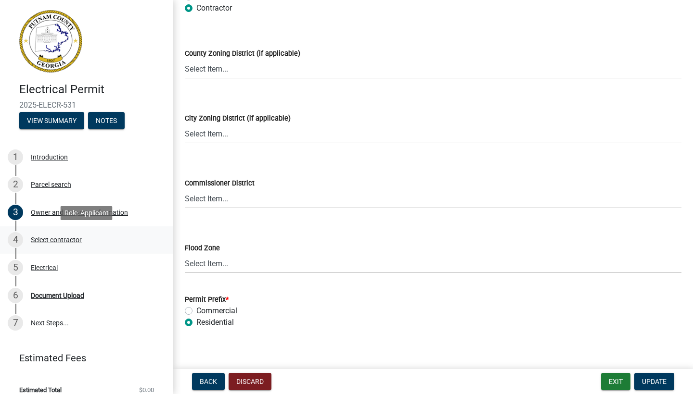
click at [62, 240] on div "Select contractor" at bounding box center [56, 240] width 51 height 7
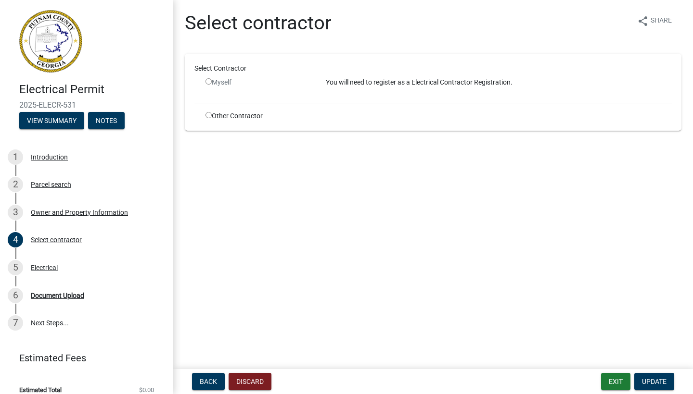
click at [209, 83] on input "radio" at bounding box center [208, 81] width 6 height 6
click at [209, 82] on input "radio" at bounding box center [208, 81] width 6 height 6
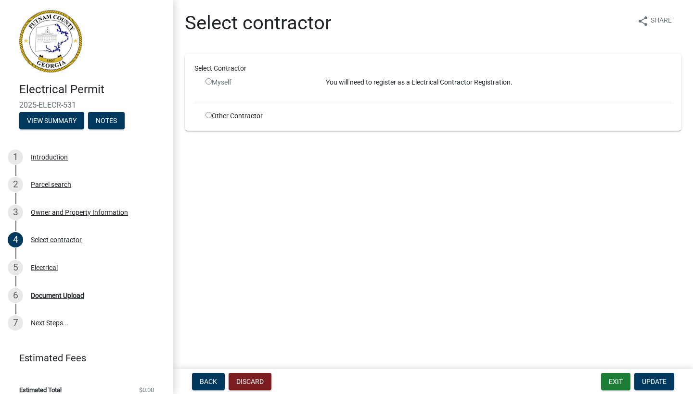
click at [209, 82] on input "radio" at bounding box center [208, 81] width 6 height 6
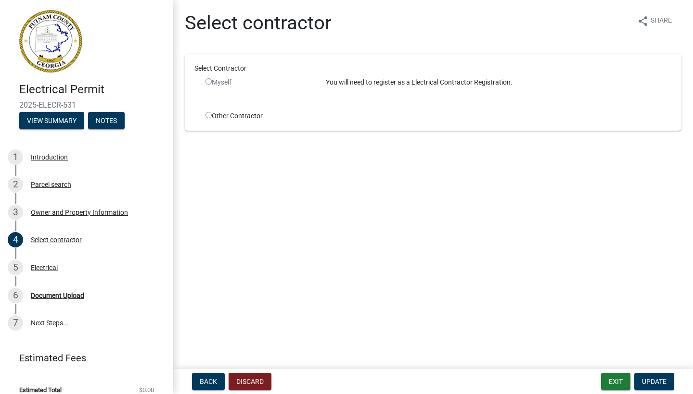
click at [209, 82] on input "radio" at bounding box center [208, 81] width 6 height 6
radio input "false"
click at [209, 118] on input "radio" at bounding box center [208, 115] width 6 height 6
radio input "true"
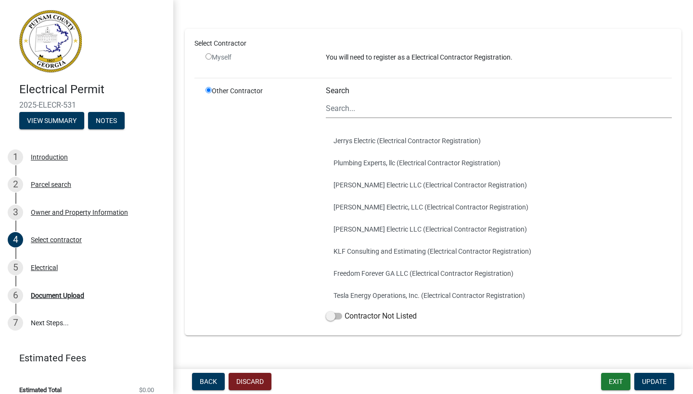
scroll to position [46, 0]
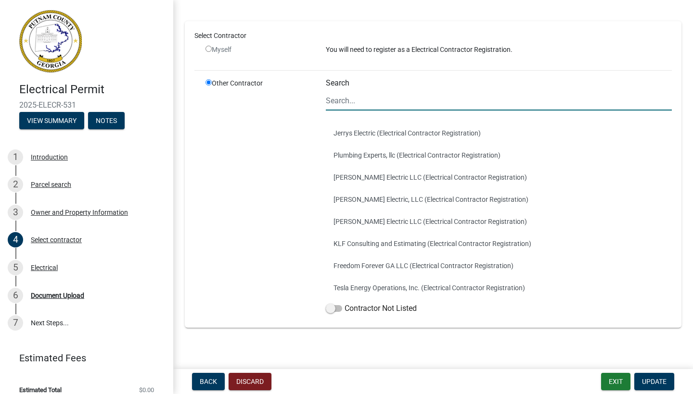
click at [329, 105] on input "Search" at bounding box center [499, 101] width 346 height 20
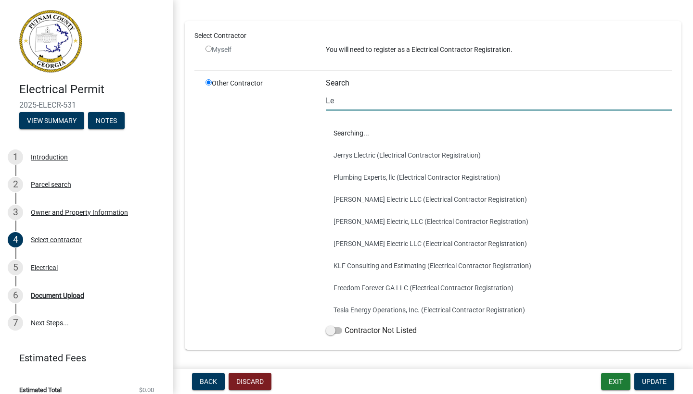
scroll to position [0, 0]
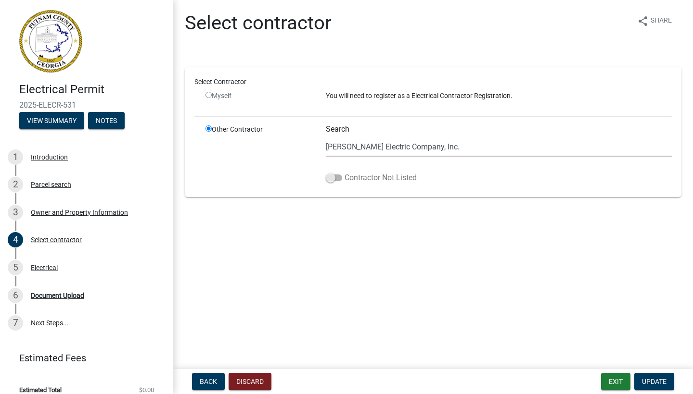
click at [329, 177] on span at bounding box center [334, 178] width 16 height 7
click at [344, 172] on input "Contractor Not Listed" at bounding box center [344, 172] width 0 height 0
click at [338, 177] on span at bounding box center [334, 178] width 16 height 7
click at [344, 172] on input "Contractor Not Listed" at bounding box center [344, 172] width 0 height 0
click at [447, 144] on input "Lemaster Electric Company, Inc." at bounding box center [499, 147] width 346 height 20
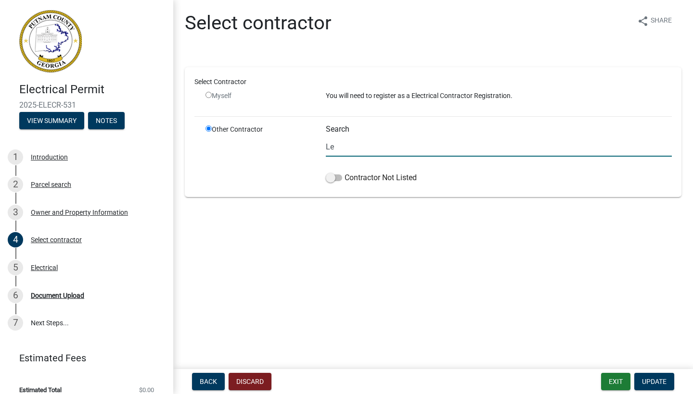
type input "L"
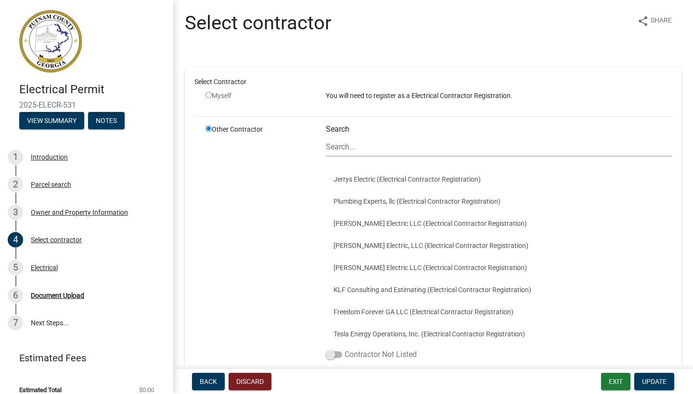
click at [330, 356] on span at bounding box center [334, 355] width 16 height 7
click at [344, 349] on input "Contractor Not Listed" at bounding box center [344, 349] width 0 height 0
click at [209, 130] on input "radio" at bounding box center [208, 129] width 6 height 6
